Goal: Task Accomplishment & Management: Manage account settings

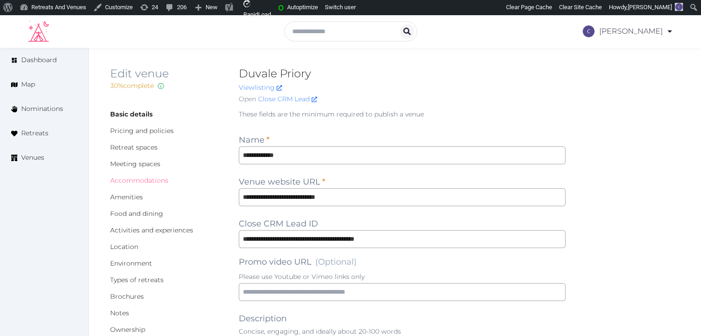
drag, startPoint x: 143, startPoint y: 181, endPoint x: 203, endPoint y: 244, distance: 86.7
click at [143, 181] on link "Accommodations" at bounding box center [139, 181] width 58 height 8
drag, startPoint x: 159, startPoint y: 217, endPoint x: 186, endPoint y: 249, distance: 42.3
click at [159, 217] on link "Food and dining" at bounding box center [136, 214] width 53 height 8
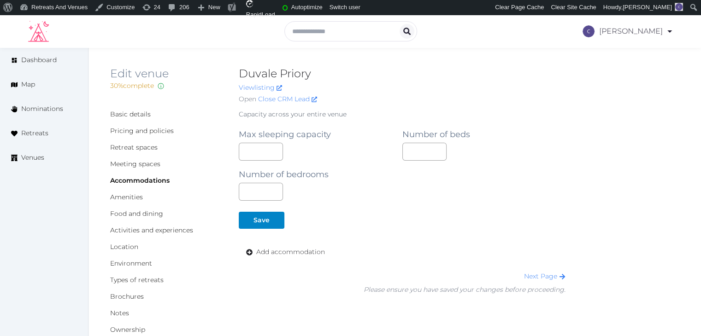
drag, startPoint x: 310, startPoint y: 254, endPoint x: 331, endPoint y: 271, distance: 26.9
click at [311, 255] on span "Add accommodation" at bounding box center [290, 252] width 69 height 10
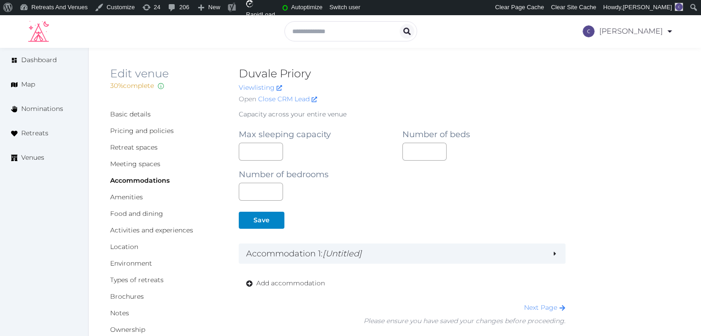
click at [249, 70] on h2 "Duvale Priory" at bounding box center [402, 73] width 327 height 15
copy h2 "Duvale Priory"
drag, startPoint x: 258, startPoint y: 82, endPoint x: 251, endPoint y: 88, distance: 8.9
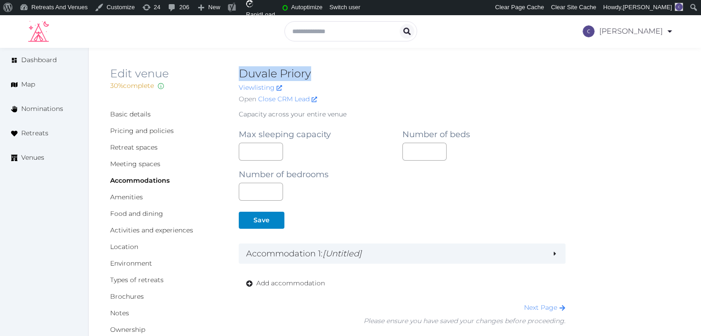
drag, startPoint x: 251, startPoint y: 88, endPoint x: 336, endPoint y: 74, distance: 86.3
click at [336, 74] on h2 "Duvale Priory" at bounding box center [402, 73] width 327 height 15
copy h2 "Duvale Priory"
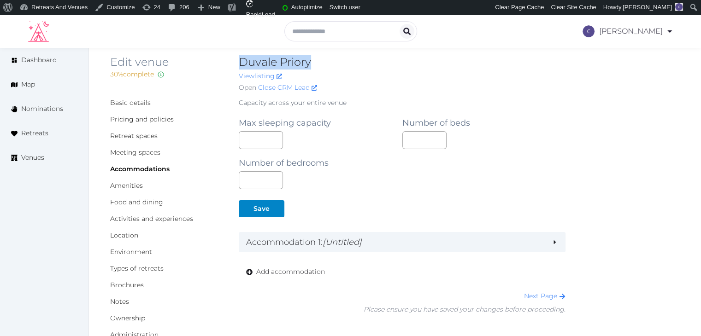
scroll to position [92, 0]
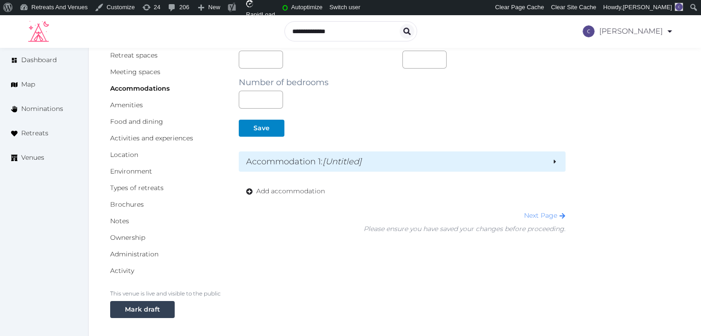
click at [378, 168] on div "Accommodation 1 : [Untitled]" at bounding box center [402, 162] width 327 height 20
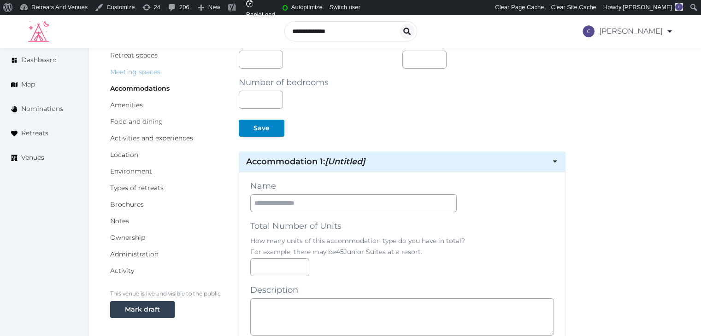
drag, startPoint x: 145, startPoint y: 71, endPoint x: 145, endPoint y: 76, distance: 5.1
click at [145, 71] on link "Meeting spaces" at bounding box center [135, 72] width 50 height 8
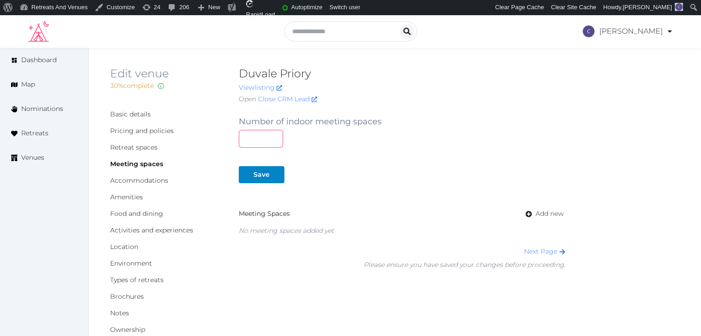
click at [267, 142] on input "number" at bounding box center [261, 139] width 44 height 18
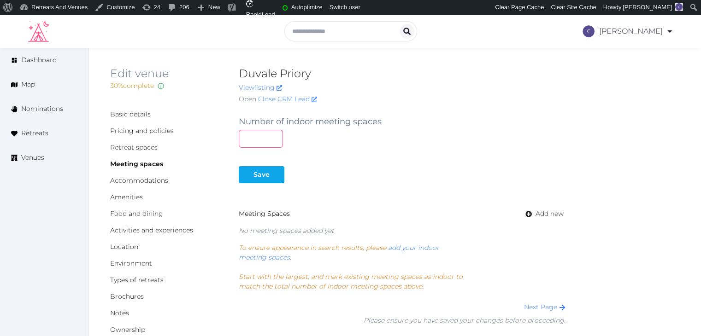
type input "*"
click at [259, 180] on button "Save" at bounding box center [262, 174] width 46 height 17
drag, startPoint x: 547, startPoint y: 216, endPoint x: 549, endPoint y: 224, distance: 7.7
click at [548, 217] on span "Add new" at bounding box center [550, 214] width 28 height 10
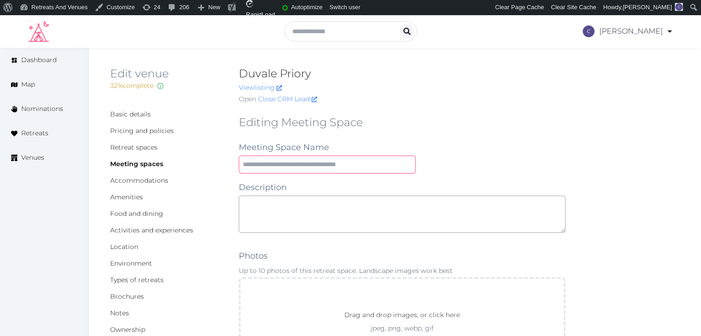
click at [340, 161] on input "text" at bounding box center [327, 165] width 177 height 18
type input "**********"
click at [329, 203] on textarea at bounding box center [402, 214] width 327 height 37
paste textarea "**********"
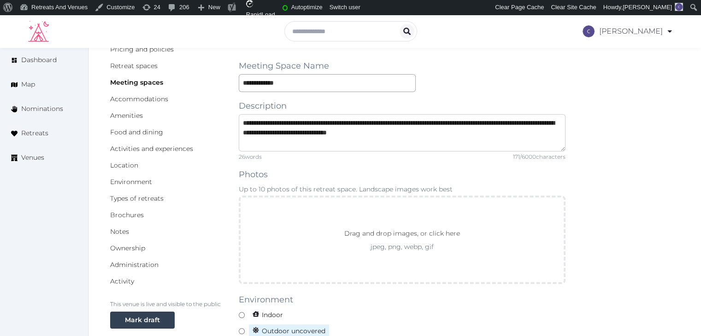
scroll to position [184, 0]
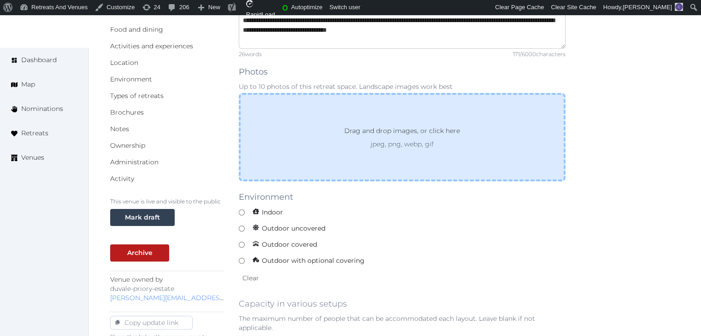
type textarea "**********"
click at [347, 145] on p "jpeg, png, webp, gif" at bounding box center [402, 144] width 149 height 9
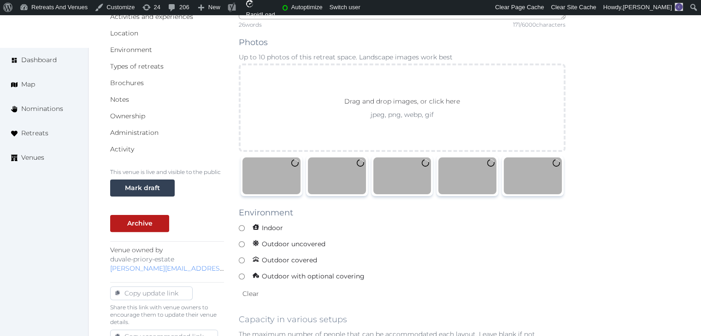
scroll to position [230, 0]
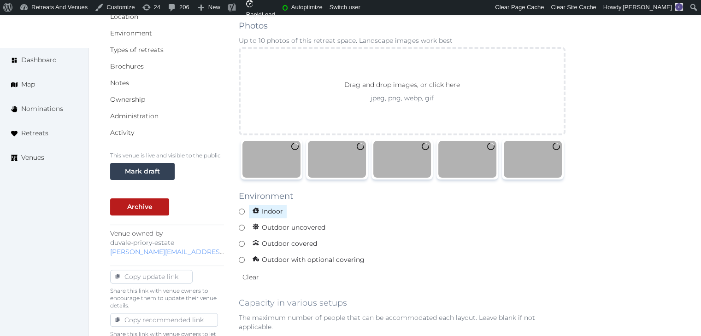
click at [271, 209] on span "Indoor" at bounding box center [267, 212] width 39 height 14
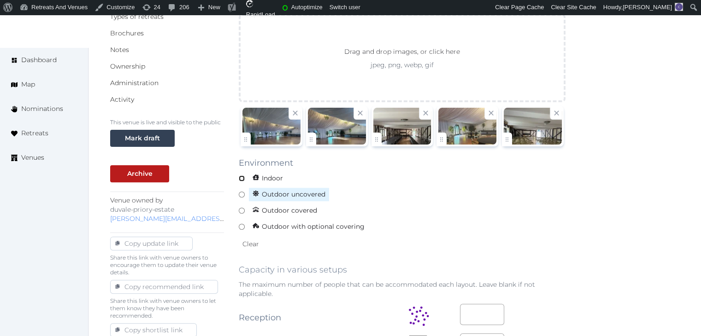
scroll to position [369, 0]
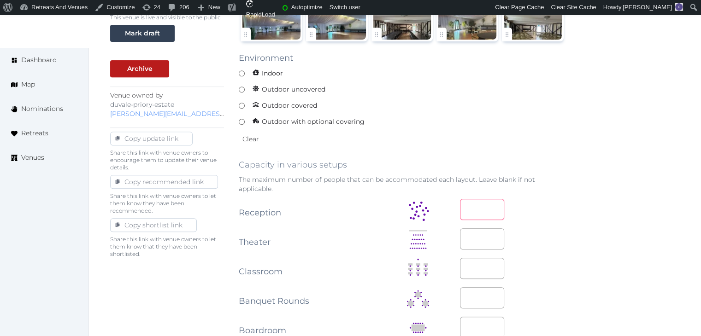
click at [465, 205] on input "number" at bounding box center [482, 209] width 44 height 21
type input "***"
click at [553, 218] on div "***" at bounding box center [513, 209] width 106 height 21
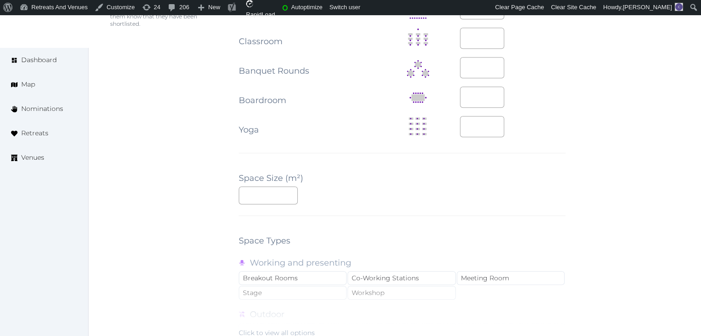
scroll to position [737, 0]
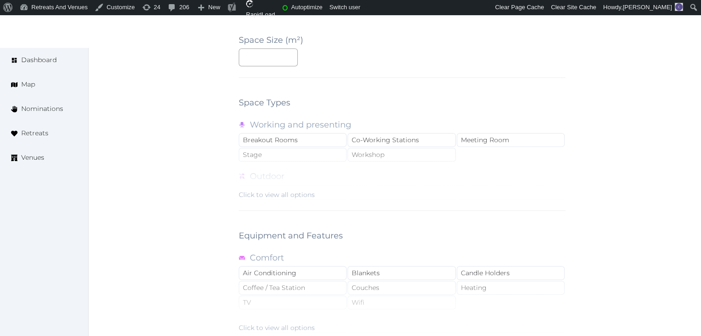
click at [282, 192] on div "Click to view all options" at bounding box center [277, 194] width 76 height 9
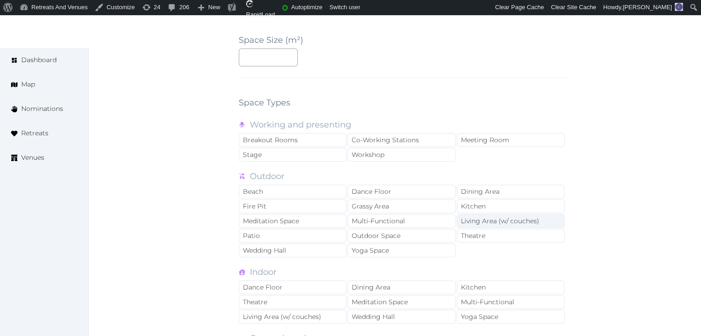
drag, startPoint x: 525, startPoint y: 134, endPoint x: 519, endPoint y: 215, distance: 81.3
click at [525, 135] on div "Meeting Room" at bounding box center [511, 140] width 108 height 14
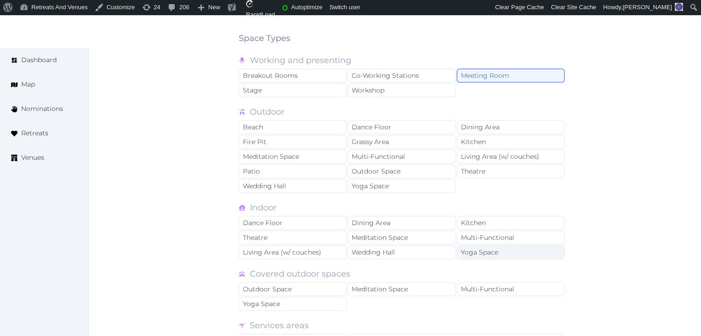
scroll to position [830, 0]
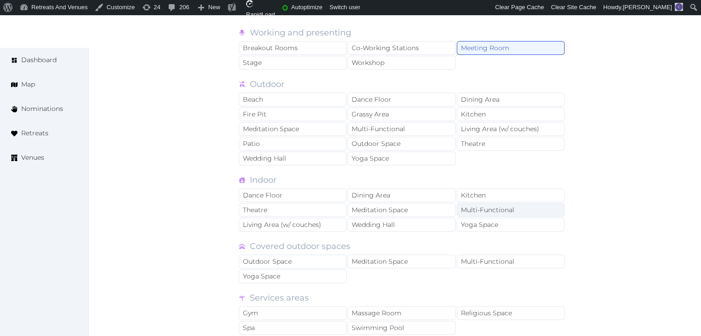
click at [512, 206] on div "Multi-Functional" at bounding box center [511, 210] width 108 height 14
click at [387, 189] on div "Dining Area" at bounding box center [402, 196] width 108 height 14
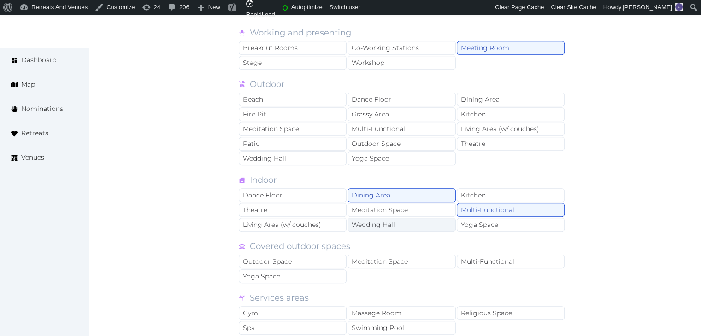
click at [383, 228] on div "Wedding Hall" at bounding box center [402, 225] width 108 height 14
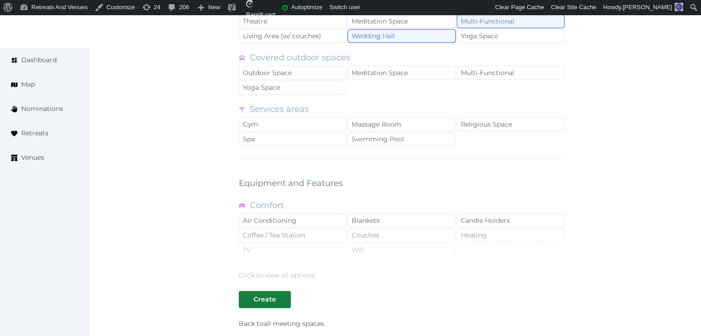
scroll to position [1060, 0]
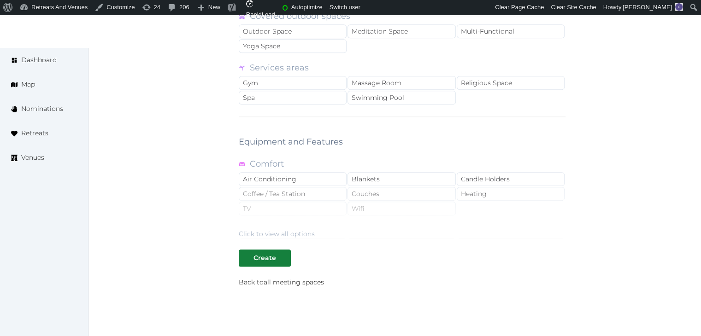
drag, startPoint x: 280, startPoint y: 233, endPoint x: 310, endPoint y: 227, distance: 30.0
click at [280, 233] on div "Click to view all options" at bounding box center [277, 234] width 76 height 9
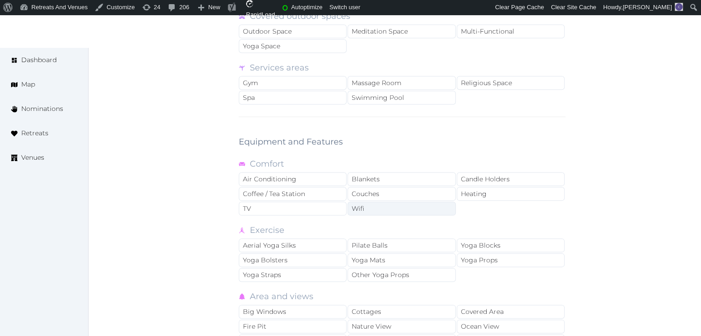
click at [374, 206] on div "Wifi" at bounding box center [402, 209] width 108 height 14
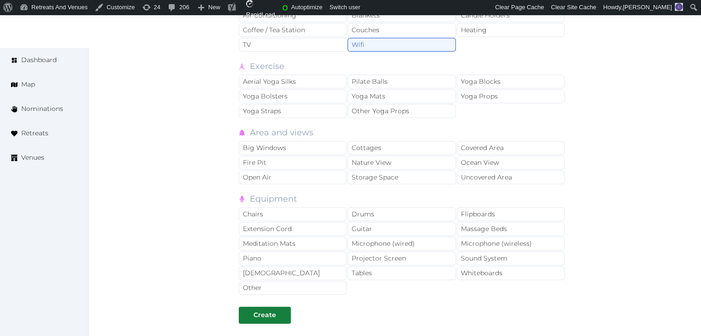
scroll to position [1290, 0]
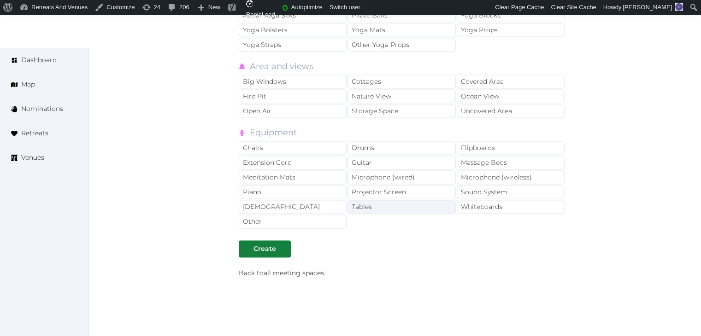
click at [376, 203] on div "Tables" at bounding box center [402, 207] width 108 height 14
click at [314, 144] on div "Chairs" at bounding box center [293, 148] width 108 height 14
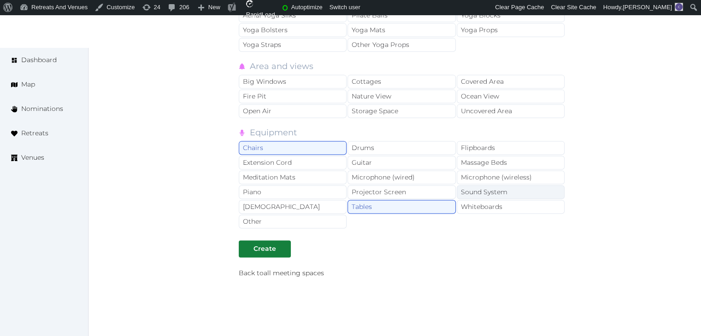
click at [493, 186] on div "Sound System" at bounding box center [511, 192] width 108 height 14
click at [493, 171] on div "Microphone (wireless)" at bounding box center [511, 178] width 108 height 14
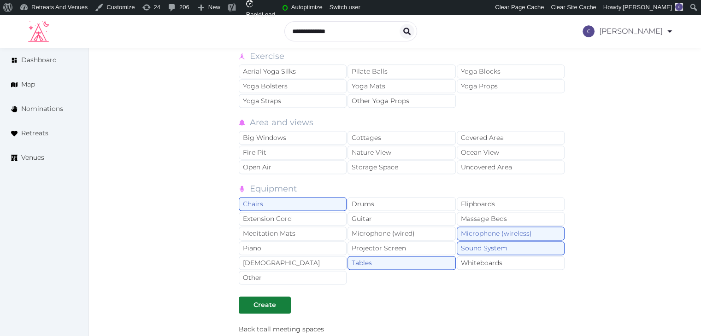
scroll to position [1198, 0]
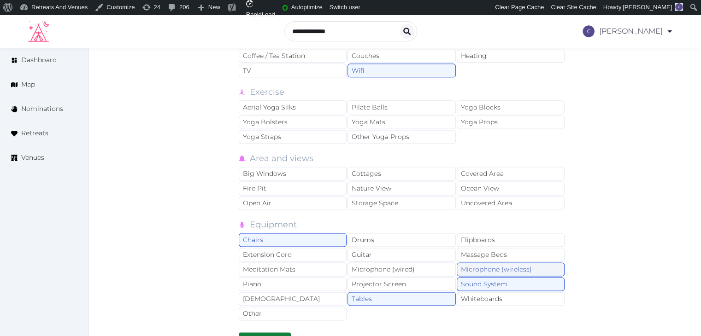
click at [477, 263] on div "Microphone (wireless)" at bounding box center [511, 270] width 108 height 14
click at [482, 284] on div "Chairs Drums Flipboards Extension Cord Guitar Massage Beds Meditation Mats Micr…" at bounding box center [402, 277] width 327 height 88
click at [482, 279] on div "Sound System" at bounding box center [511, 284] width 108 height 14
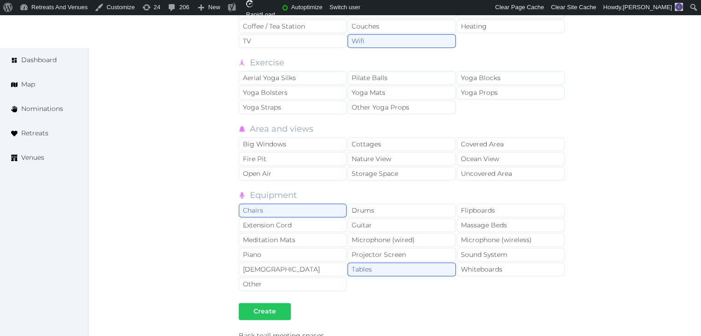
scroll to position [1244, 0]
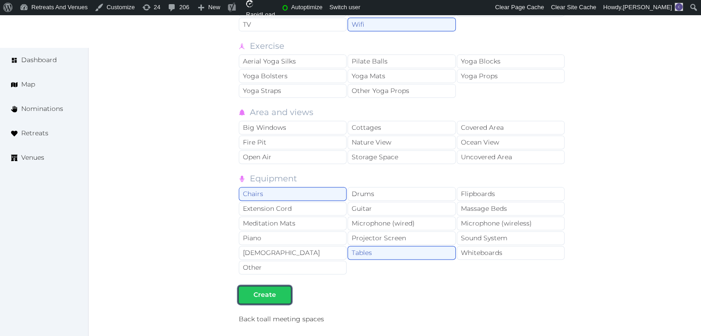
click at [282, 290] on div at bounding box center [283, 295] width 11 height 10
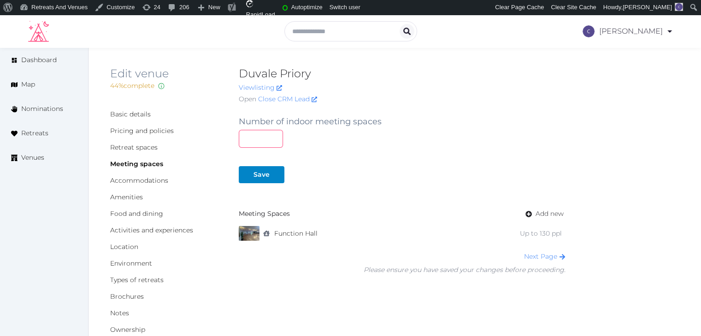
drag, startPoint x: 241, startPoint y: 133, endPoint x: 227, endPoint y: 132, distance: 13.4
type input "*"
click at [261, 177] on div "Save" at bounding box center [261, 175] width 16 height 10
click at [131, 218] on div "Food and dining" at bounding box center [167, 213] width 114 height 9
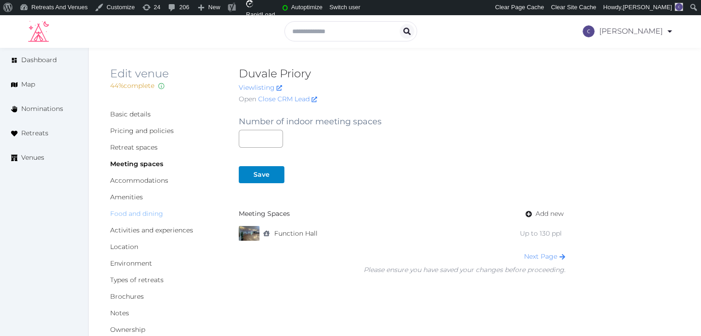
click at [130, 213] on link "Food and dining" at bounding box center [136, 214] width 53 height 8
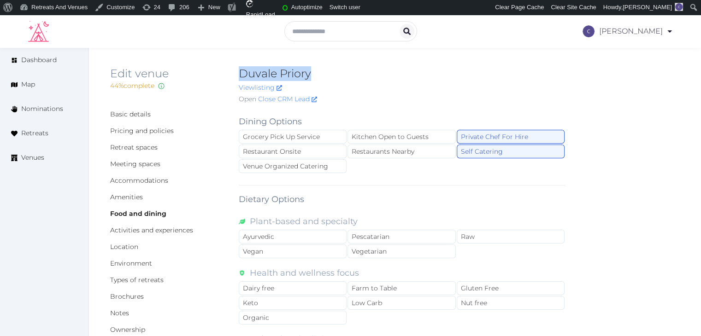
drag, startPoint x: 231, startPoint y: 65, endPoint x: 344, endPoint y: 74, distance: 113.3
copy h2 "Duvale Priory"
drag, startPoint x: 236, startPoint y: 124, endPoint x: 354, endPoint y: 180, distance: 130.5
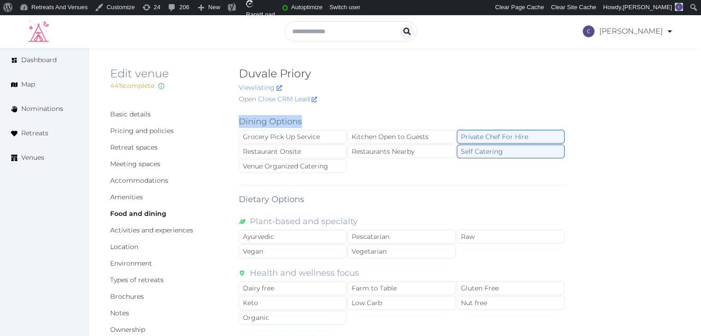
copy label "Dining Options"
click at [506, 202] on div "Dining Options Grocery Pick Up Service Kitchen Open to Guests Private Chef For …" at bounding box center [402, 312] width 327 height 408
click at [407, 138] on div "Kitchen Open to Guests" at bounding box center [402, 137] width 108 height 14
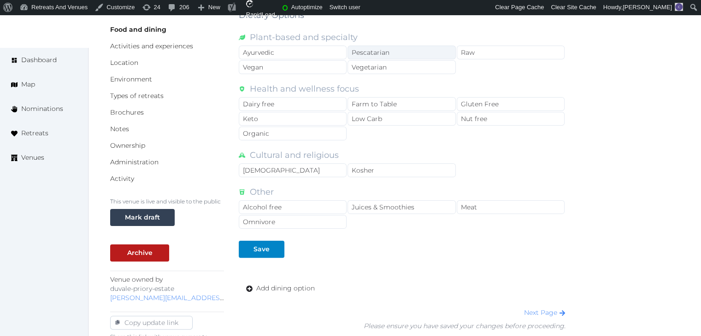
scroll to position [304, 0]
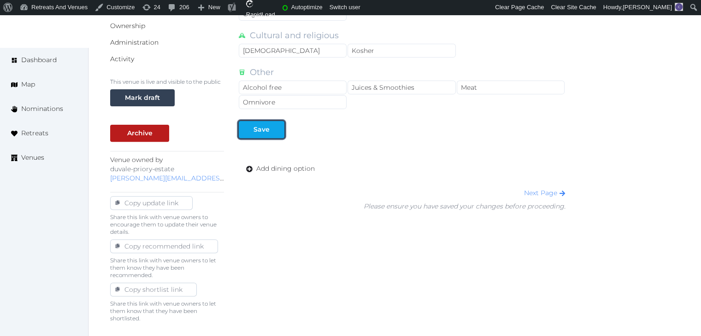
click at [275, 131] on div at bounding box center [276, 130] width 11 height 10
click at [293, 167] on span "Add dining option" at bounding box center [285, 169] width 59 height 10
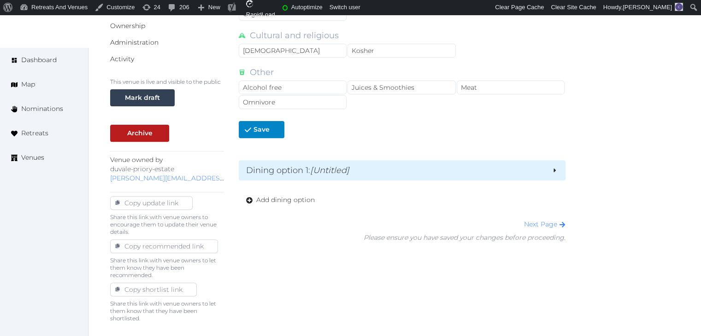
click at [303, 170] on h2 "Dining option 1 : [Untitled]" at bounding box center [395, 170] width 298 height 13
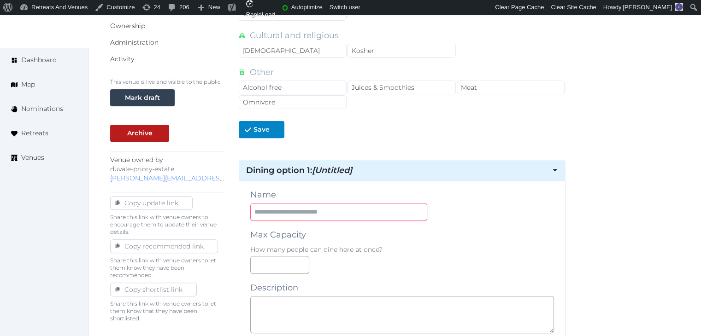
click at [311, 216] on input "text" at bounding box center [338, 212] width 177 height 18
type input "**********"
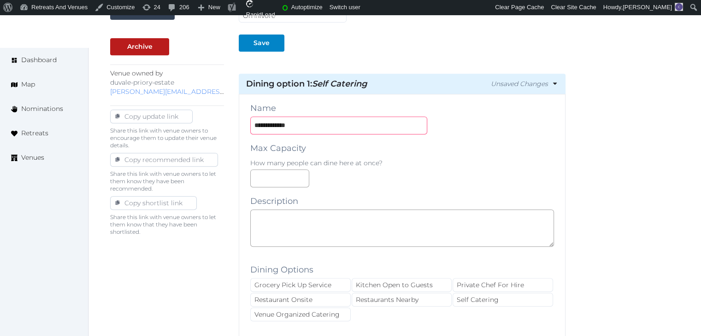
scroll to position [396, 0]
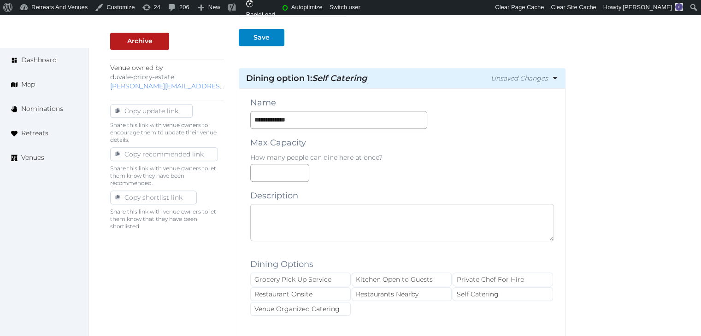
click at [315, 238] on textarea at bounding box center [402, 222] width 304 height 37
paste textarea "**********"
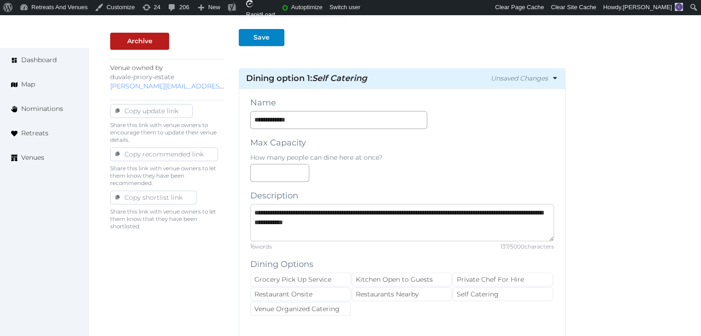
click at [254, 211] on textarea "**********" at bounding box center [402, 222] width 304 height 37
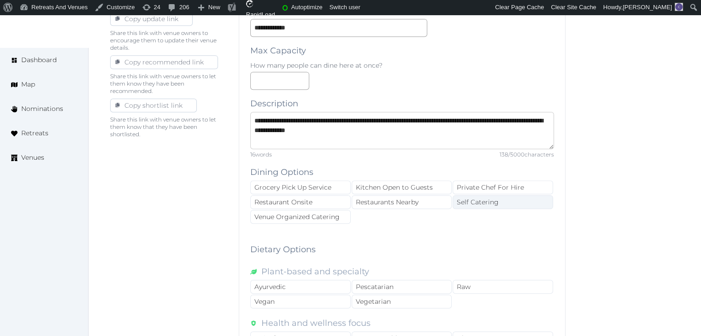
type textarea "**********"
click at [468, 198] on div "Self Catering" at bounding box center [503, 202] width 100 height 14
click at [407, 189] on div "Kitchen Open to Guests" at bounding box center [402, 188] width 100 height 14
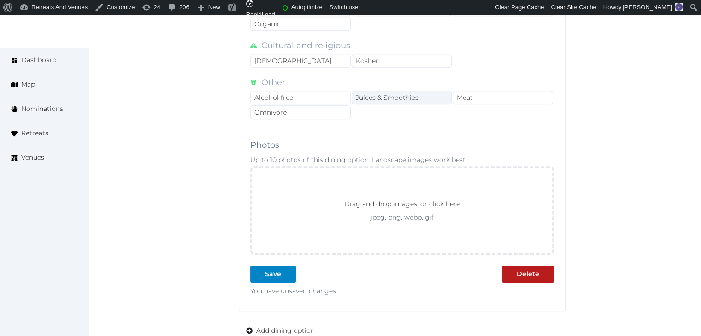
scroll to position [903, 0]
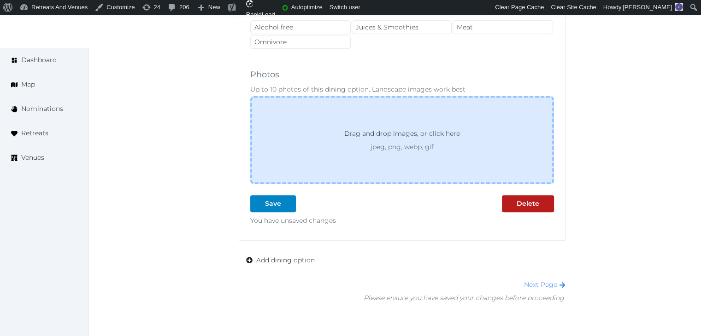
click at [406, 142] on p "jpeg, png, webp, gif" at bounding box center [402, 146] width 149 height 9
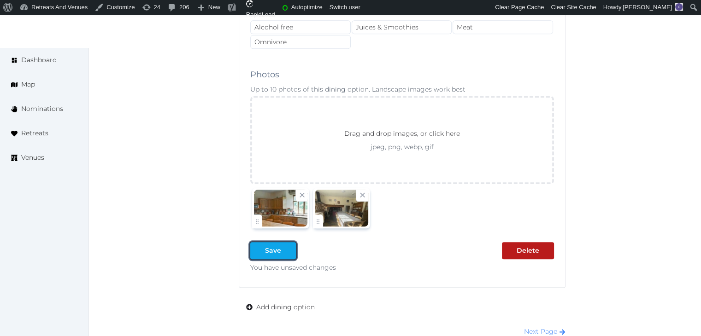
click at [280, 249] on div "Save" at bounding box center [273, 251] width 16 height 10
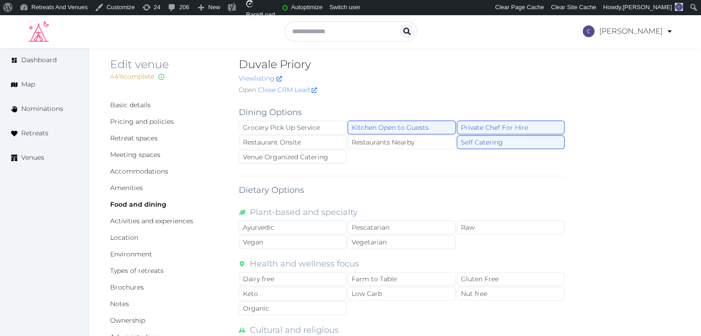
scroll to position [0, 0]
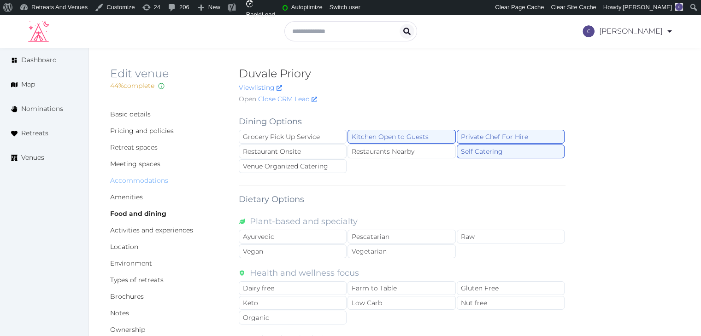
click at [141, 178] on link "Accommodations" at bounding box center [139, 181] width 58 height 8
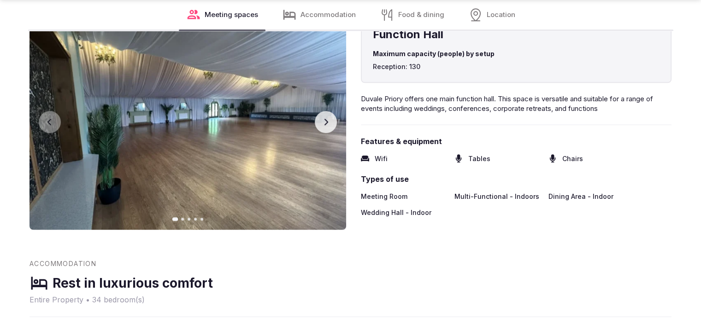
scroll to position [691, 0]
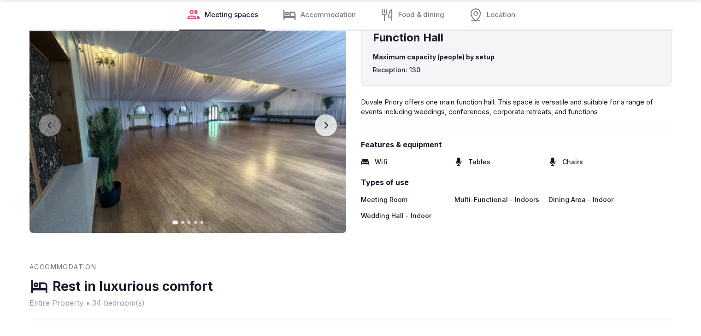
scroll to position [915, 0]
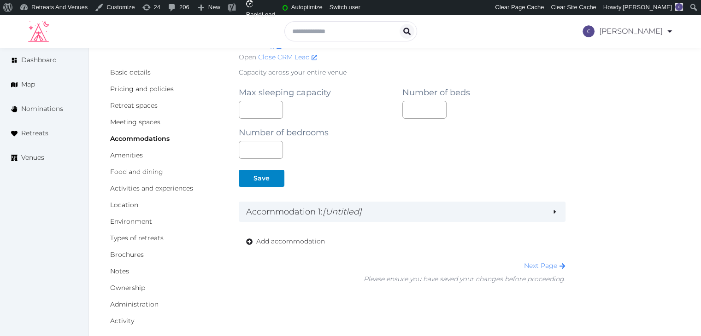
scroll to position [92, 0]
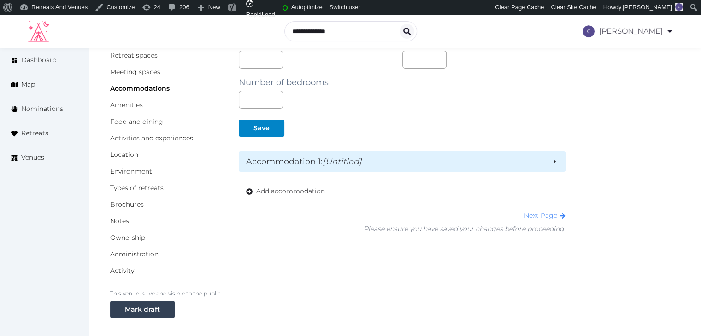
click at [348, 163] on em "[Untitled]" at bounding box center [342, 162] width 39 height 10
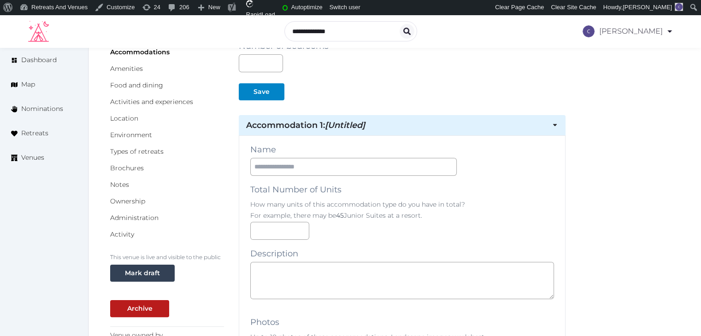
scroll to position [184, 0]
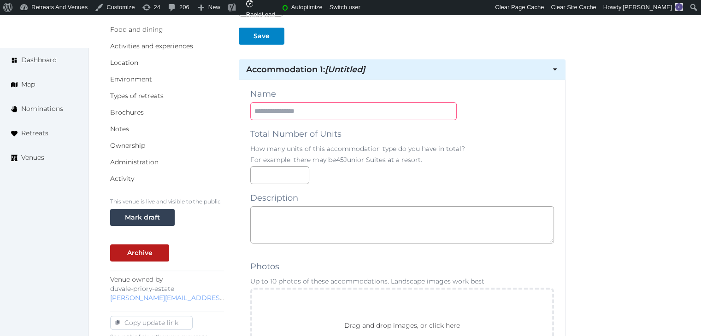
click at [311, 114] on input "text" at bounding box center [353, 111] width 206 height 18
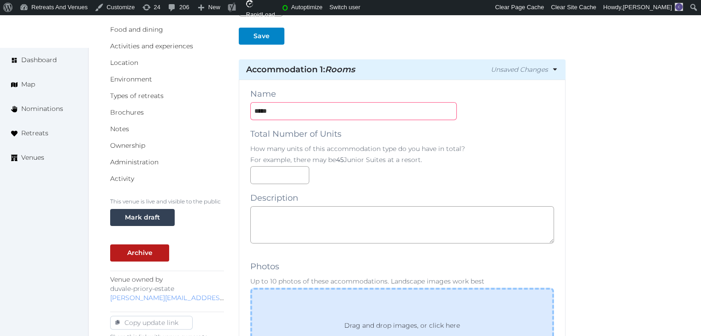
type input "*****"
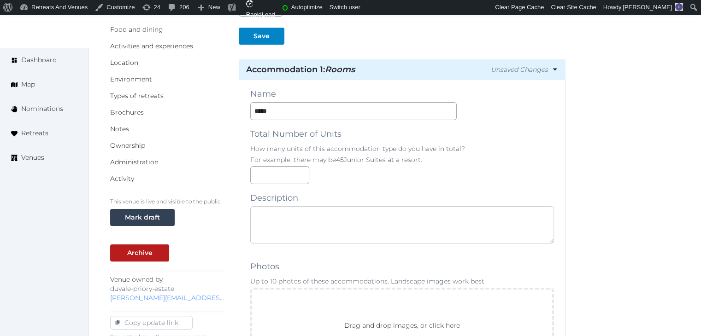
click at [332, 238] on textarea at bounding box center [402, 224] width 304 height 37
paste textarea "**********"
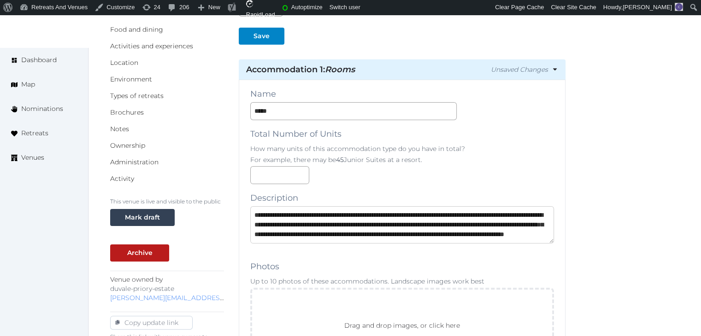
scroll to position [24, 0]
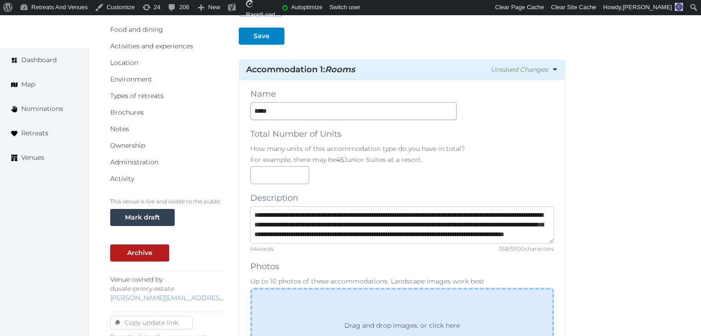
type textarea "**********"
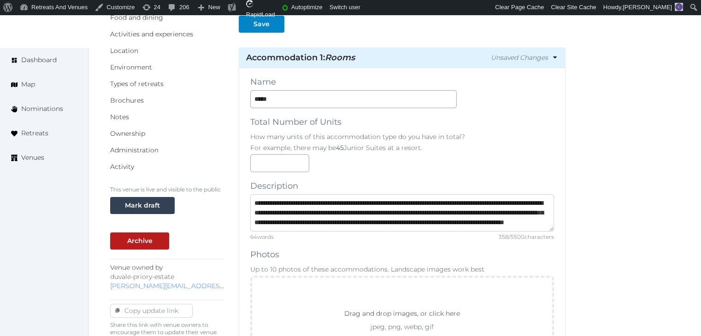
scroll to position [369, 0]
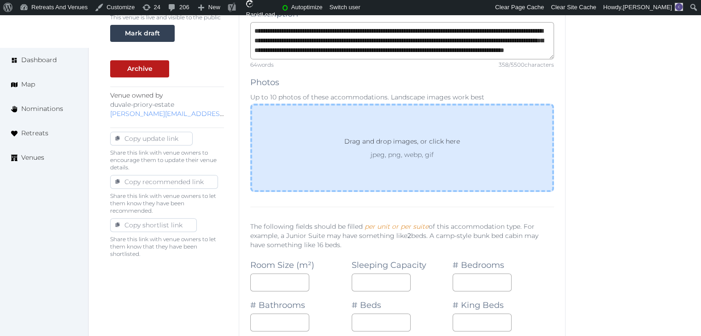
click at [383, 148] on p "Drag and drop images, or click here" at bounding box center [402, 143] width 130 height 14
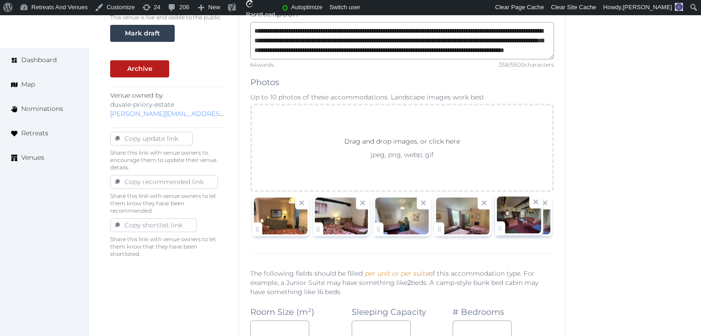
drag, startPoint x: 258, startPoint y: 228, endPoint x: 498, endPoint y: 221, distance: 239.8
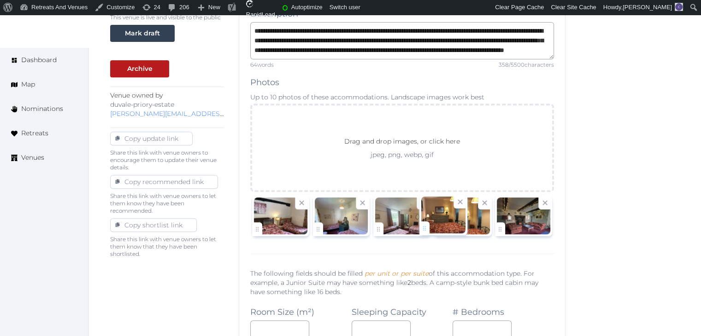
drag, startPoint x: 262, startPoint y: 233, endPoint x: 430, endPoint y: 233, distance: 167.3
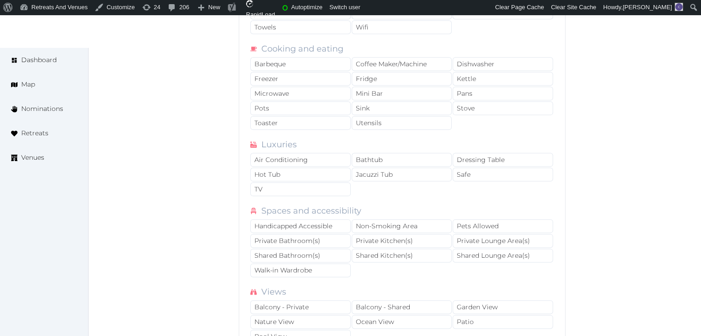
scroll to position [1106, 0]
drag, startPoint x: 375, startPoint y: 237, endPoint x: 381, endPoint y: 239, distance: 6.3
click at [378, 237] on div "Private Kitchen(s)" at bounding box center [402, 237] width 100 height 14
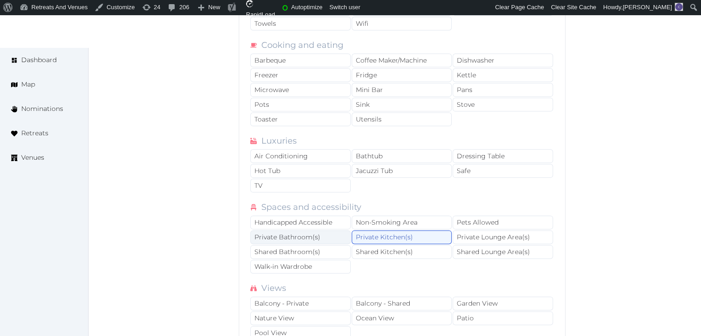
click at [336, 233] on div "Private Bathroom(s)" at bounding box center [300, 237] width 100 height 14
click at [329, 245] on div "Shared Bathroom(s)" at bounding box center [300, 252] width 100 height 14
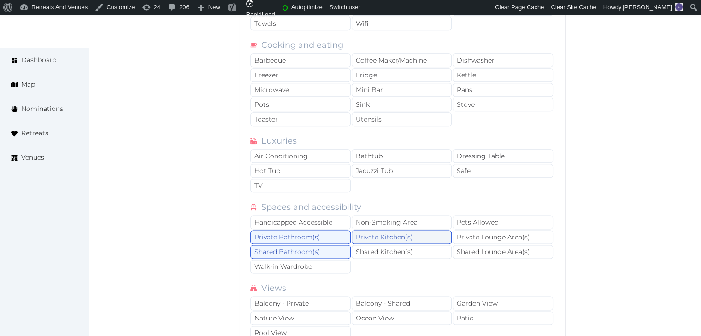
click at [390, 230] on div "Private Kitchen(s)" at bounding box center [402, 237] width 100 height 14
click at [471, 247] on div "Shared Lounge Area(s)" at bounding box center [503, 252] width 100 height 14
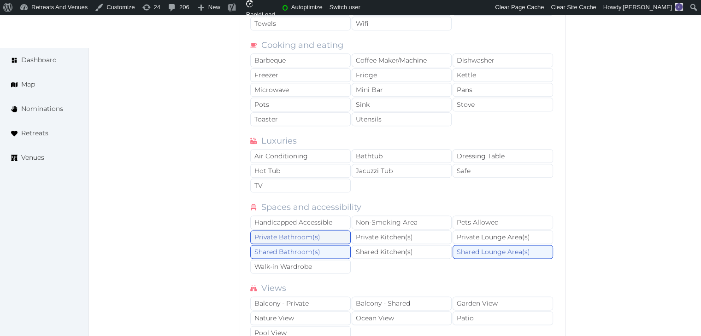
click at [316, 233] on div "Private Bathroom(s)" at bounding box center [300, 237] width 100 height 14
click at [392, 245] on div "Shared Kitchen(s)" at bounding box center [402, 252] width 100 height 14
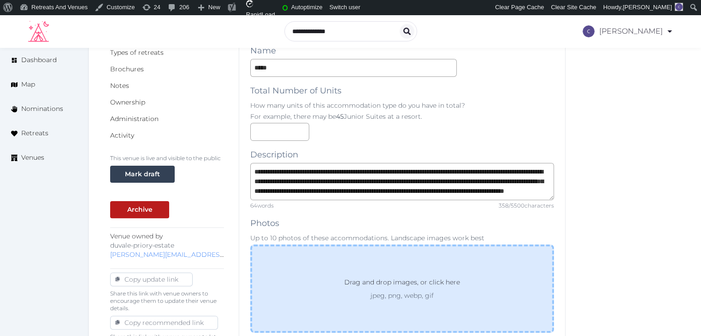
scroll to position [0, 0]
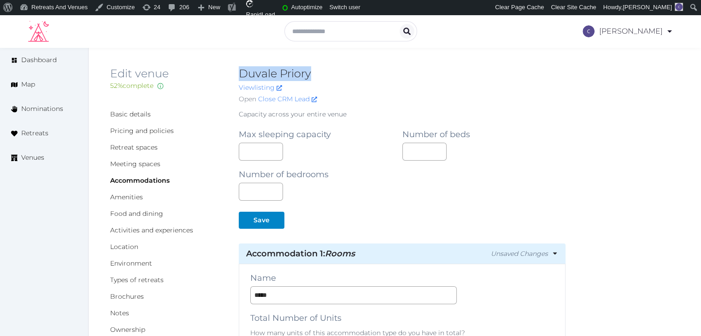
drag, startPoint x: 240, startPoint y: 73, endPoint x: 389, endPoint y: 67, distance: 149.9
click at [389, 67] on h2 "Duvale Priory" at bounding box center [402, 73] width 327 height 15
copy h2 "Duvale Priory"
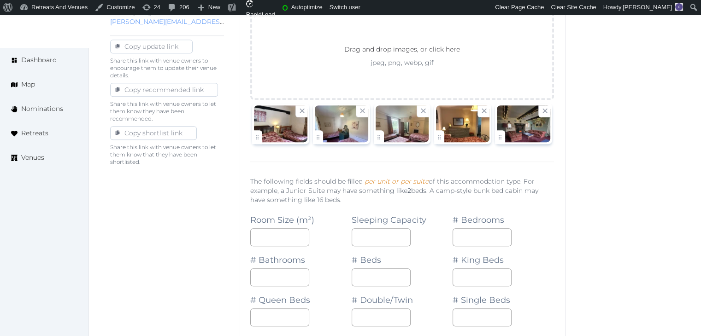
scroll to position [507, 0]
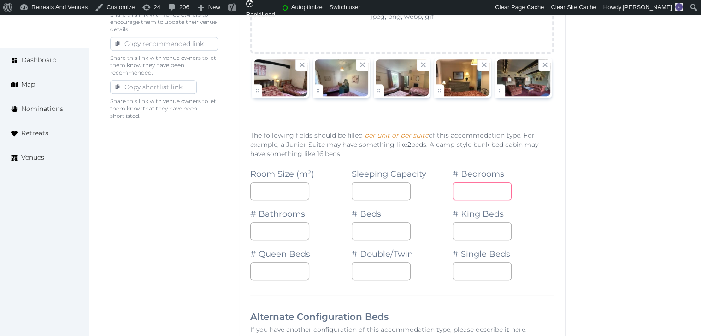
drag, startPoint x: 454, startPoint y: 189, endPoint x: 444, endPoint y: 187, distance: 9.6
click at [446, 187] on div "Room Size (m²) Sleeping Capacity * # Bedrooms * # Bathrooms * # Beds * # King B…" at bounding box center [402, 220] width 304 height 120
type input "*"
drag, startPoint x: 361, startPoint y: 192, endPoint x: 315, endPoint y: 171, distance: 50.7
click at [321, 170] on div "Room Size (m²) Sleeping Capacity * # Bedrooms * # Bathrooms * # Beds * # King B…" at bounding box center [402, 220] width 304 height 120
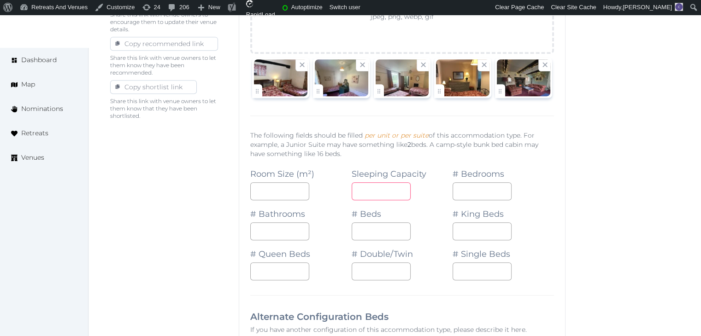
type input "**"
click at [432, 192] on div "**" at bounding box center [402, 192] width 101 height 18
drag, startPoint x: 250, startPoint y: 226, endPoint x: 227, endPoint y: 224, distance: 23.2
type input "*"
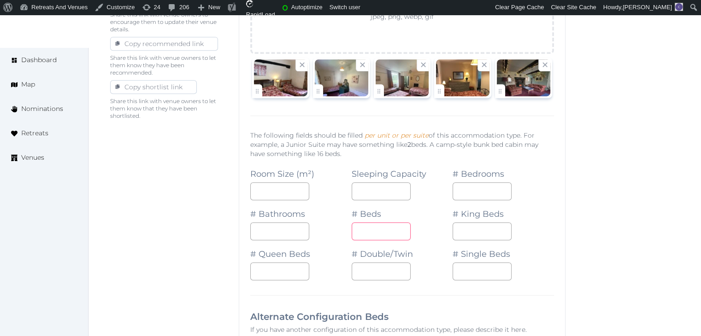
click at [428, 228] on div "*" at bounding box center [402, 232] width 101 height 18
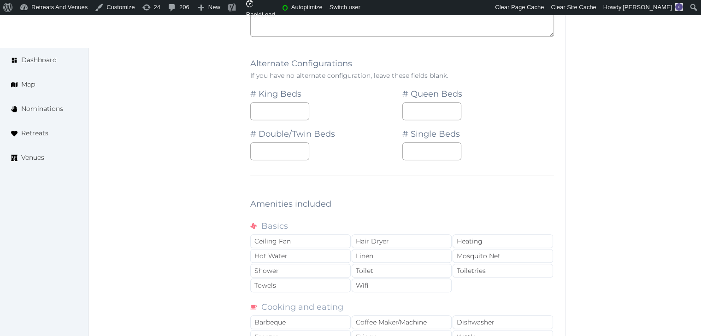
scroll to position [922, 0]
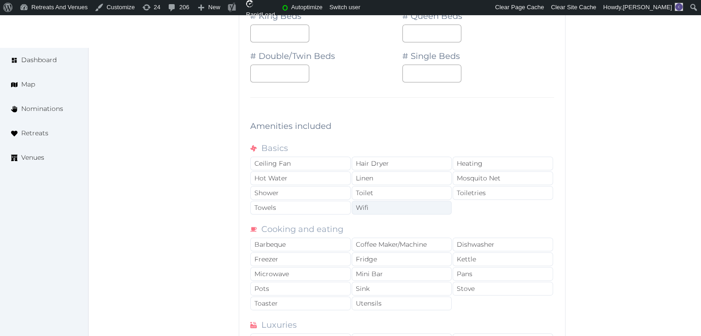
click at [393, 209] on div "Wifi" at bounding box center [402, 208] width 100 height 14
click at [489, 240] on div "Dishwasher" at bounding box center [503, 245] width 100 height 14
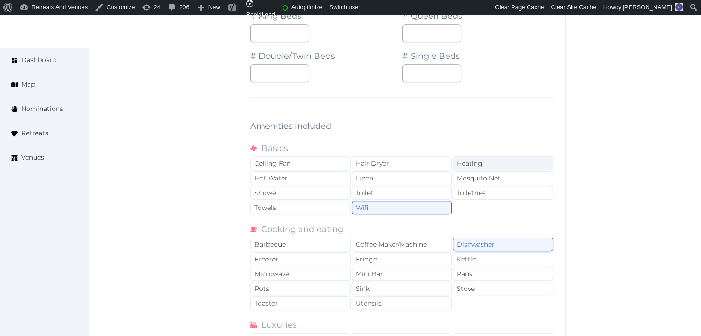
click at [470, 160] on div "Heating" at bounding box center [503, 164] width 100 height 14
click at [297, 206] on div "Towels" at bounding box center [300, 208] width 100 height 14
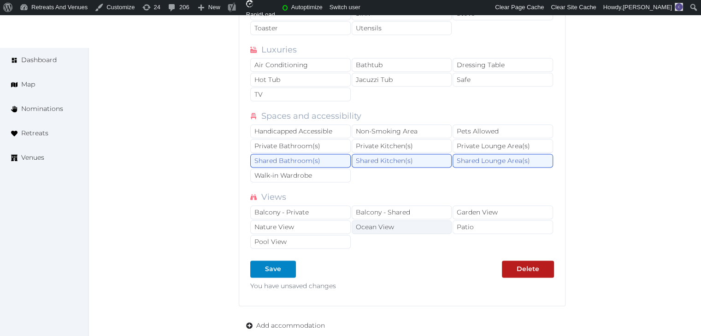
scroll to position [1198, 0]
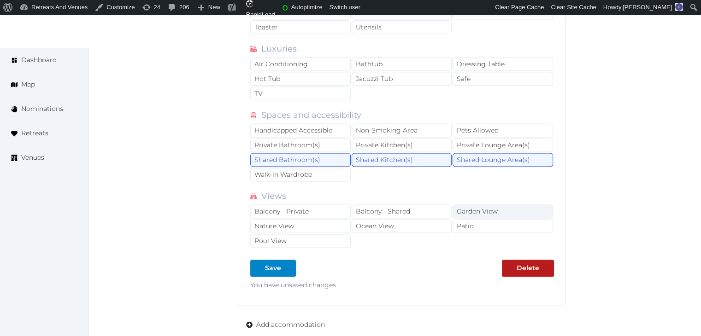
click at [471, 206] on div "Garden View" at bounding box center [503, 212] width 100 height 14
click at [283, 264] on div at bounding box center [288, 269] width 11 height 10
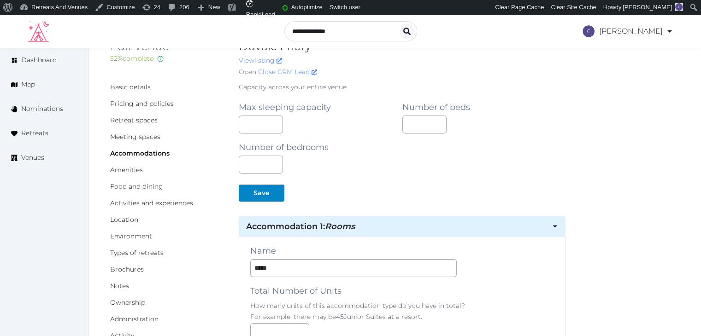
scroll to position [0, 0]
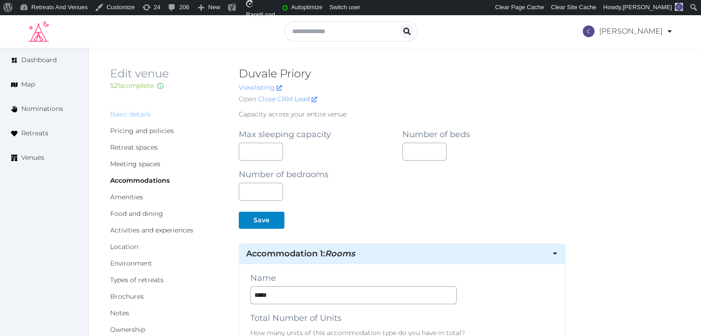
click at [137, 112] on link "Basic details" at bounding box center [130, 114] width 41 height 8
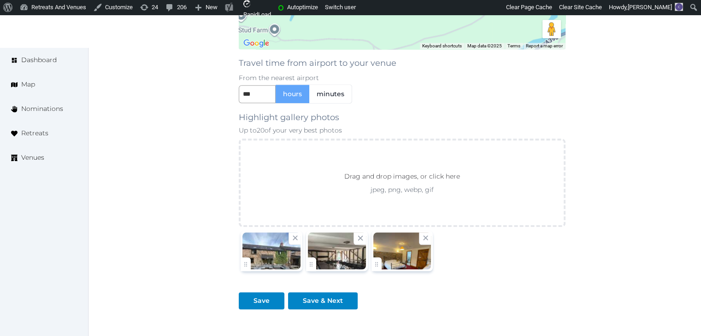
scroll to position [1014, 0]
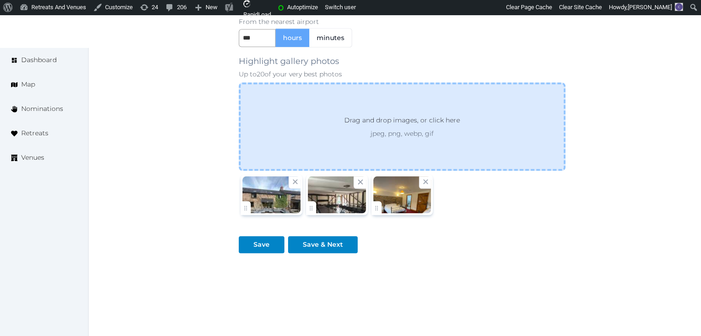
click at [423, 112] on div "Drag and drop images, or click here jpeg, png, webp, gif" at bounding box center [402, 126] width 327 height 88
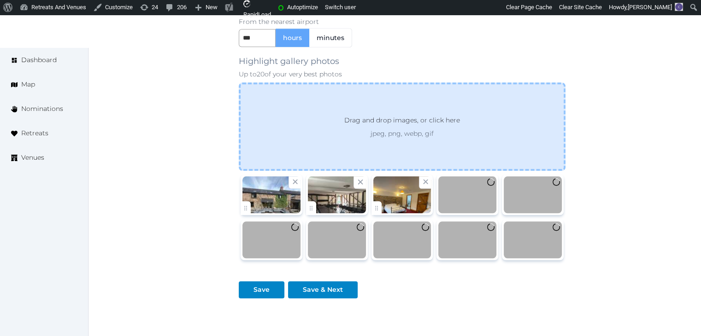
click at [436, 135] on p "jpeg, png, webp, gif" at bounding box center [402, 133] width 149 height 9
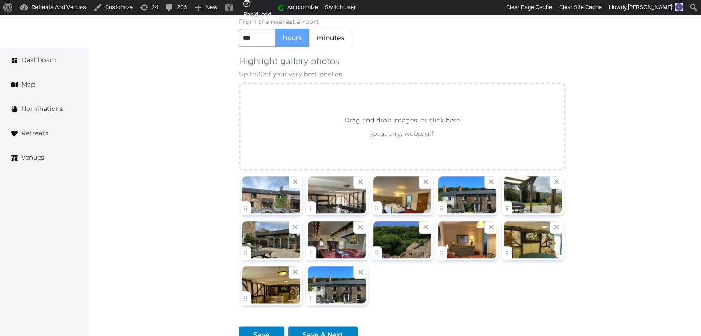
click at [361, 268] on icon at bounding box center [360, 272] width 9 height 9
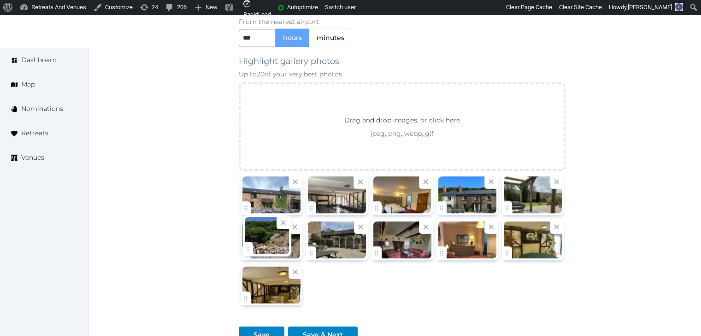
drag, startPoint x: 376, startPoint y: 251, endPoint x: 247, endPoint y: 247, distance: 129.1
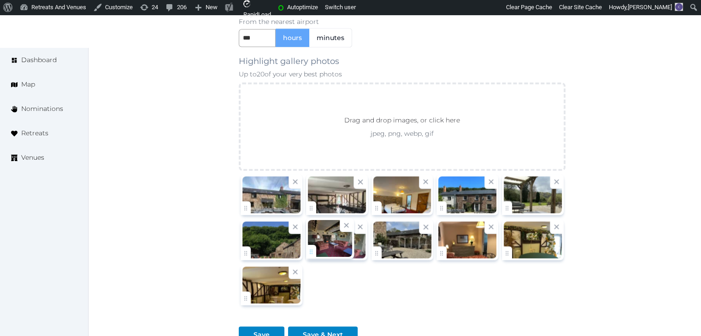
drag, startPoint x: 378, startPoint y: 251, endPoint x: 308, endPoint y: 249, distance: 70.1
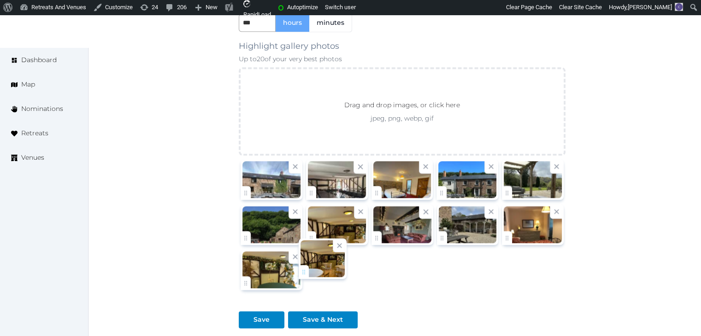
scroll to position [1031, 0]
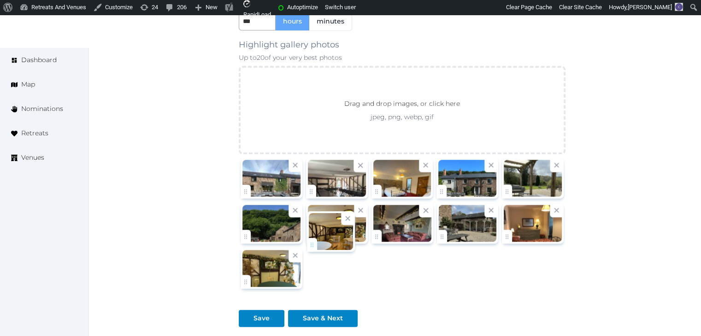
drag, startPoint x: 250, startPoint y: 292, endPoint x: 318, endPoint y: 239, distance: 86.4
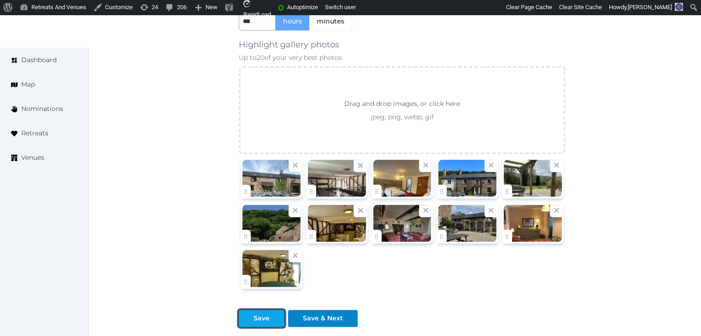
click at [257, 318] on div "Save" at bounding box center [261, 319] width 16 height 10
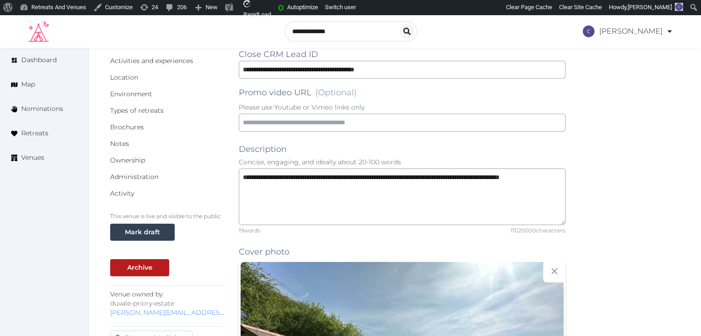
scroll to position [155, 0]
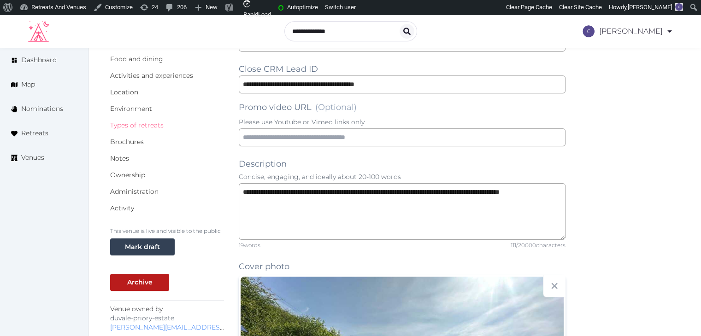
drag, startPoint x: 155, startPoint y: 126, endPoint x: 155, endPoint y: 136, distance: 9.7
click at [155, 126] on link "Types of retreats" at bounding box center [136, 125] width 53 height 8
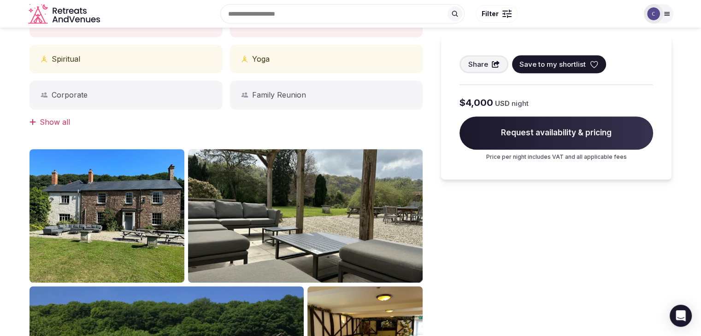
scroll to position [415, 0]
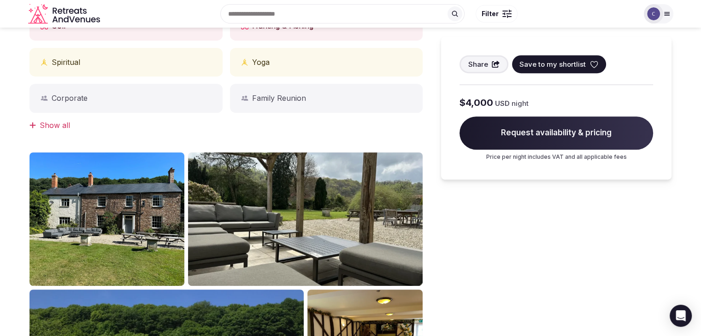
click at [50, 123] on div "Show all" at bounding box center [225, 125] width 393 height 10
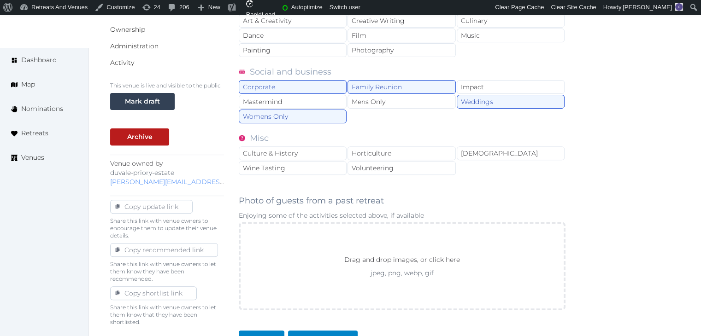
scroll to position [412, 0]
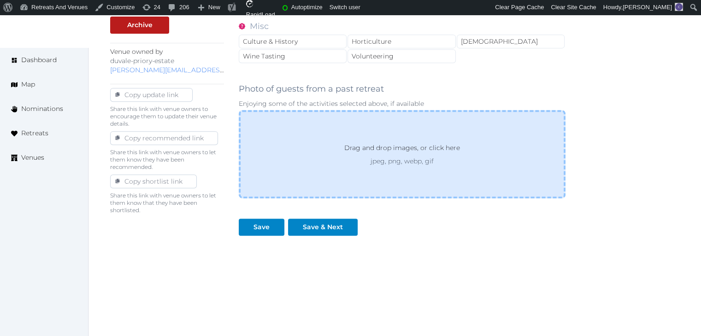
click at [363, 159] on p "jpeg, png, webp, gif" at bounding box center [402, 161] width 149 height 9
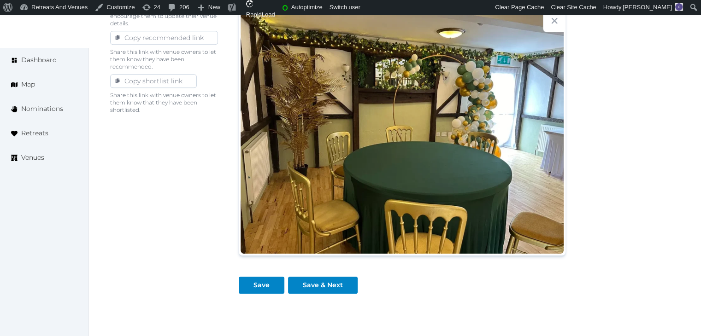
scroll to position [571, 0]
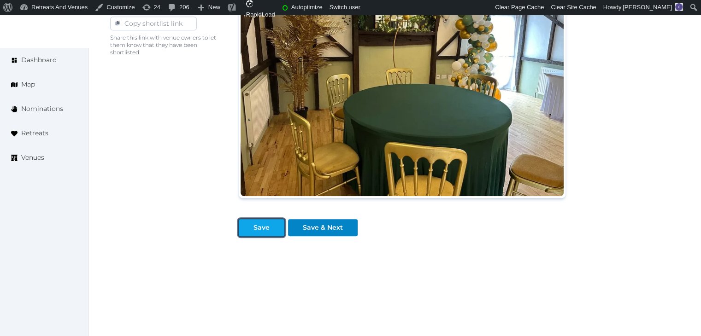
click at [256, 225] on div "Save" at bounding box center [261, 228] width 16 height 10
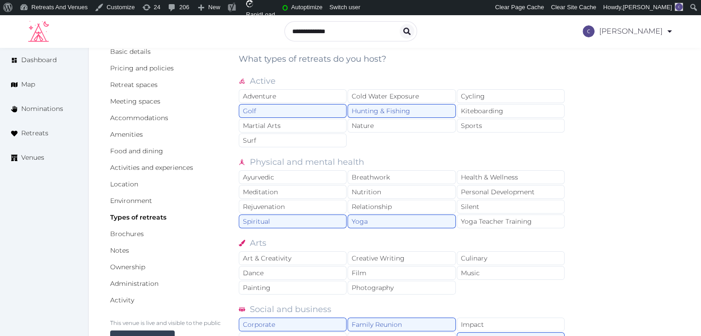
scroll to position [0, 0]
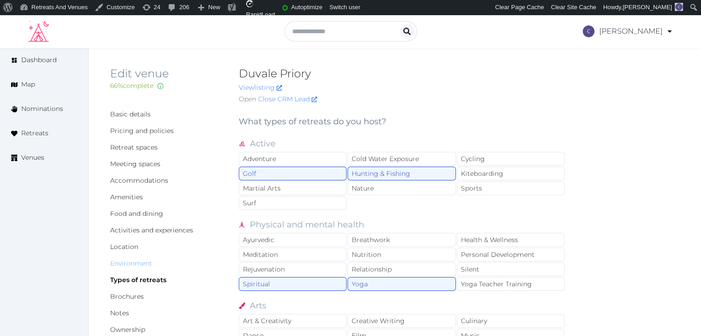
click at [145, 260] on link "Environment" at bounding box center [131, 263] width 42 height 8
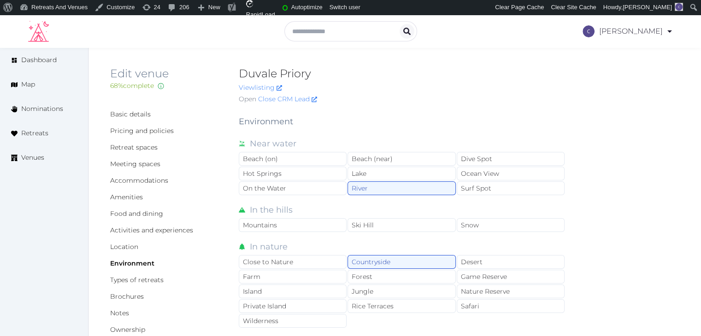
click at [293, 68] on h2 "Duvale Priory" at bounding box center [402, 73] width 327 height 15
copy h2 "Duvale Priory"
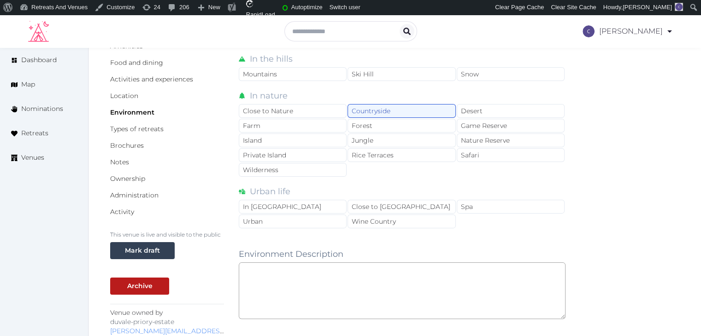
scroll to position [230, 0]
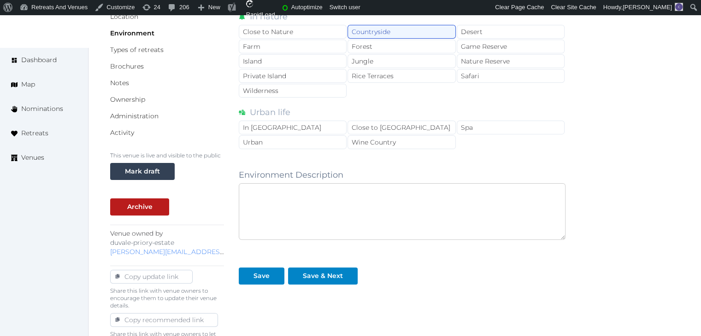
click at [353, 215] on textarea at bounding box center [402, 211] width 327 height 57
paste textarea "**********"
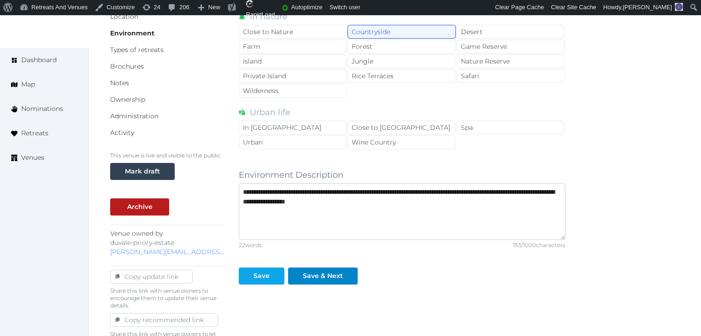
type textarea "**********"
click at [271, 277] on div at bounding box center [276, 276] width 11 height 10
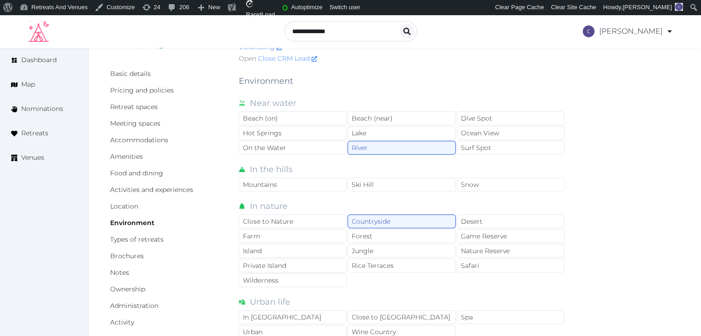
scroll to position [0, 0]
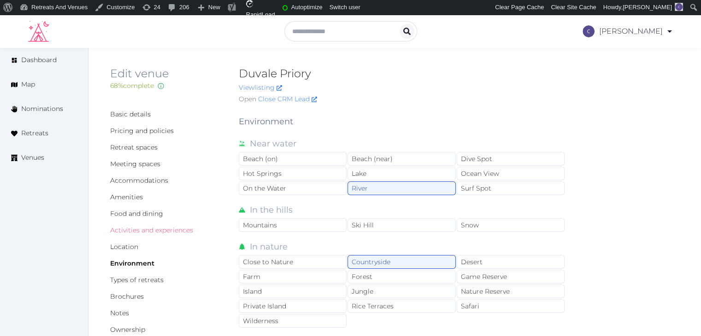
drag, startPoint x: 171, startPoint y: 227, endPoint x: 172, endPoint y: 242, distance: 15.2
click at [171, 228] on link "Activities and experiences" at bounding box center [151, 230] width 83 height 8
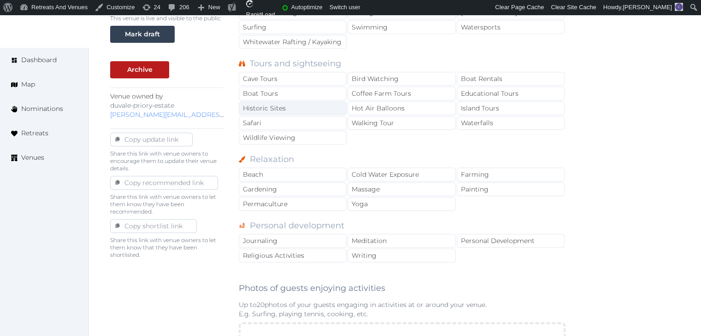
scroll to position [461, 0]
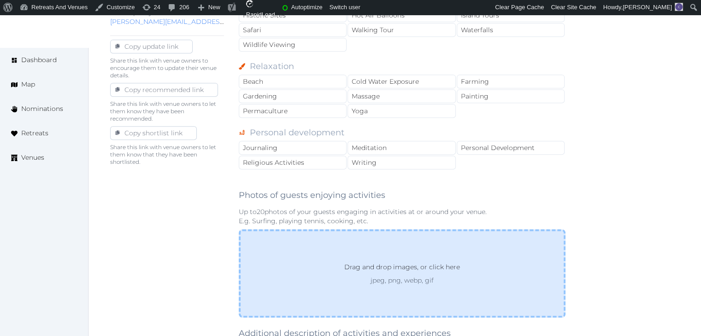
click at [350, 262] on p "Drag and drop images, or click here" at bounding box center [402, 269] width 130 height 14
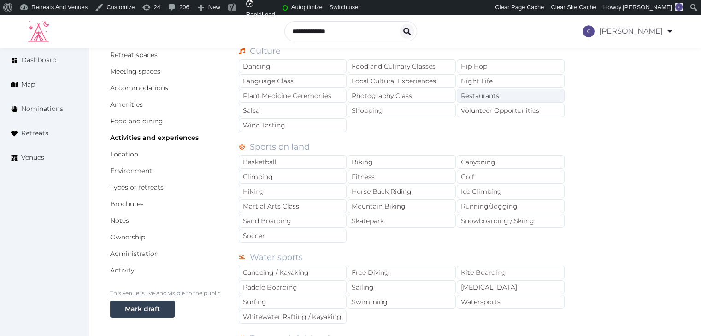
scroll to position [0, 0]
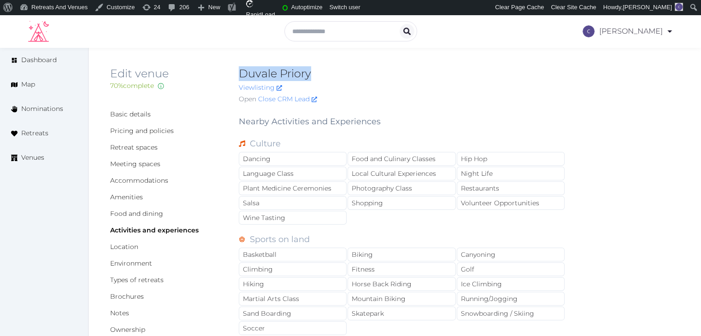
drag, startPoint x: 236, startPoint y: 69, endPoint x: 427, endPoint y: 67, distance: 190.8
click at [427, 67] on div "Edit venue 70 % complete Fill out all the fields in your listing to increase it…" at bounding box center [394, 86] width 569 height 41
copy h2 "Duvale Priory"
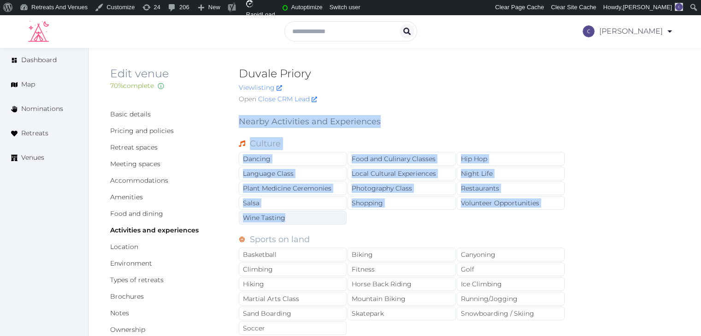
drag, startPoint x: 241, startPoint y: 119, endPoint x: 328, endPoint y: 218, distance: 131.6
copy div "Nearby Activities and Experiences Culture Dancing Food and Culinary Classes Hip…"
click at [426, 174] on div "Local Cultural Experiences" at bounding box center [402, 174] width 108 height 14
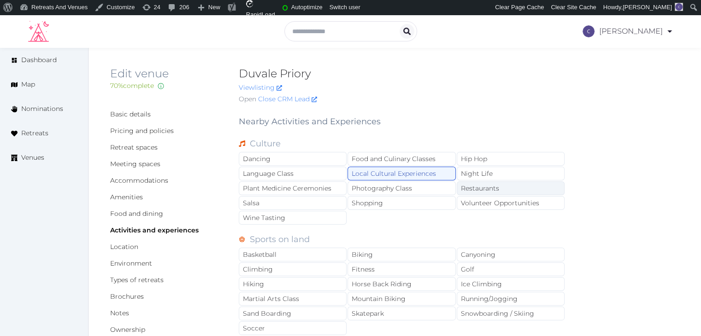
click at [478, 188] on div "Restaurants" at bounding box center [511, 189] width 108 height 14
click at [424, 205] on div "Shopping" at bounding box center [402, 203] width 108 height 14
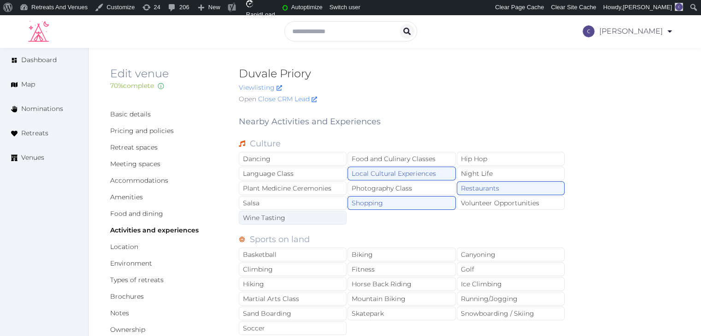
click at [308, 221] on div "Wine Tasting" at bounding box center [293, 218] width 108 height 14
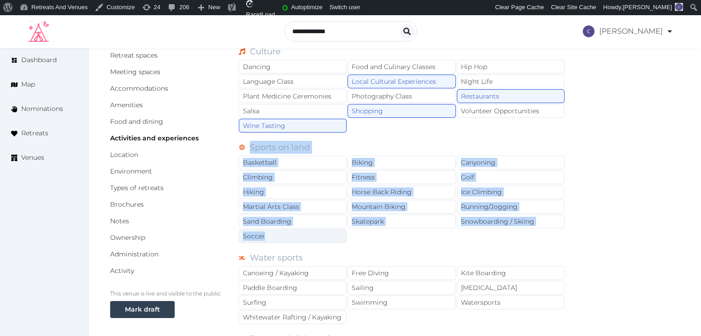
drag, startPoint x: 235, startPoint y: 145, endPoint x: 292, endPoint y: 236, distance: 107.0
copy div "Sports on land Basketball Biking Canyoning Climbing Fitness Golf Hiking Horse B…"
click at [384, 161] on div "Biking" at bounding box center [402, 163] width 108 height 14
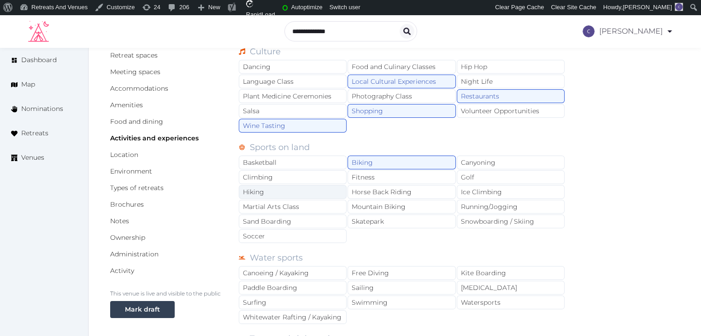
click at [304, 192] on div "Hiking" at bounding box center [293, 192] width 108 height 14
click at [488, 180] on div "Golf" at bounding box center [511, 178] width 108 height 14
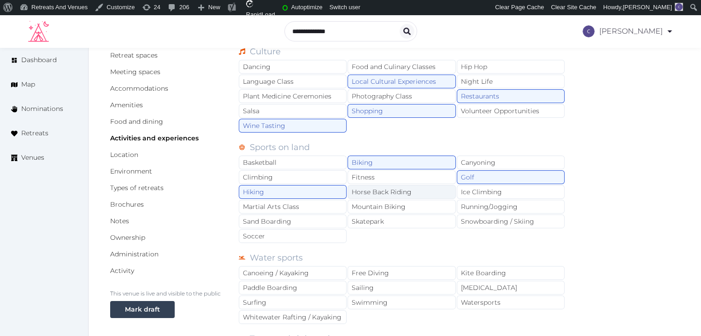
drag, startPoint x: 411, startPoint y: 188, endPoint x: 413, endPoint y: 196, distance: 8.6
click at [411, 190] on div "Horse Back Riding" at bounding box center [402, 192] width 108 height 14
click at [414, 204] on div "Mountain Biking" at bounding box center [402, 207] width 108 height 14
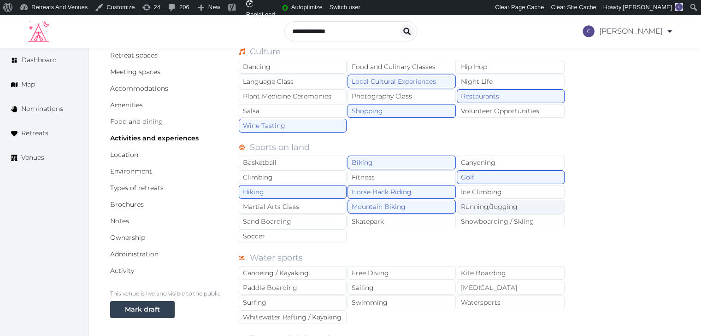
click at [505, 209] on div "Running/Jogging" at bounding box center [511, 207] width 108 height 14
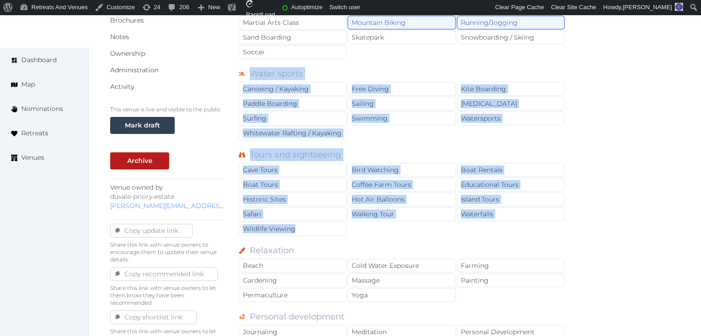
drag, startPoint x: 241, startPoint y: 80, endPoint x: 347, endPoint y: 227, distance: 181.3
click at [347, 227] on div "Basic details Pricing and policies Retreat spaces Meeting spaces Accommodations…" at bounding box center [394, 286] width 569 height 911
copy div "Water sports Canoeing / Kayaking Free Diving Kite Boarding Paddle Boarding Sail…"
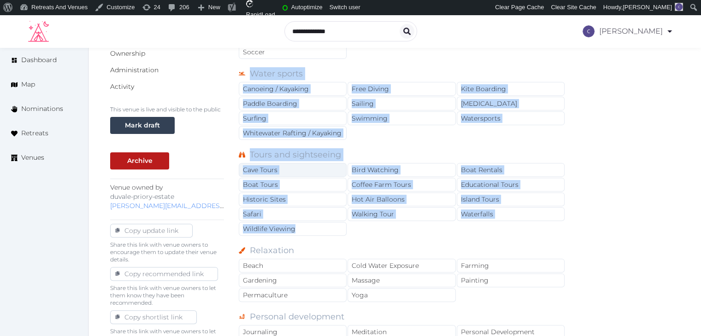
scroll to position [230, 0]
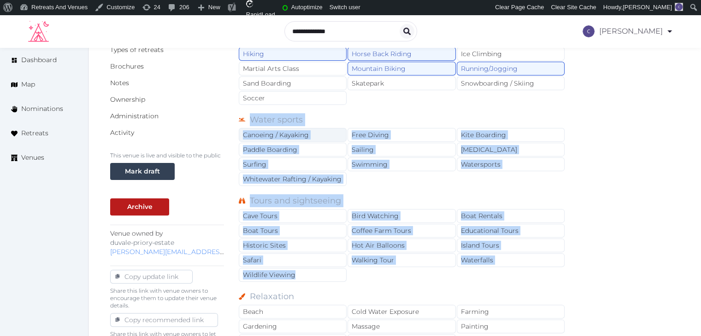
click at [306, 131] on div "Canoeing / Kayaking" at bounding box center [293, 135] width 108 height 14
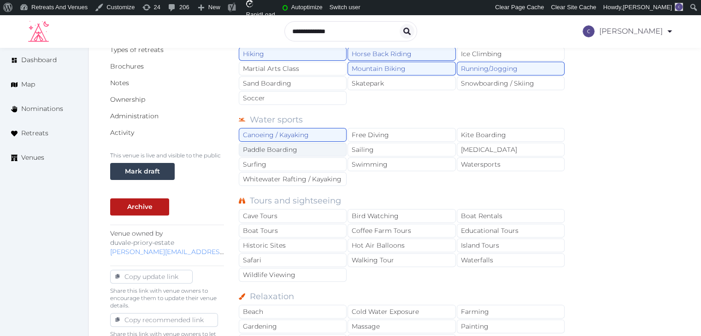
click at [304, 150] on div "Paddle Boarding" at bounding box center [293, 150] width 108 height 14
drag, startPoint x: 421, startPoint y: 160, endPoint x: 429, endPoint y: 159, distance: 8.4
click at [421, 160] on div "Swimming" at bounding box center [402, 165] width 108 height 14
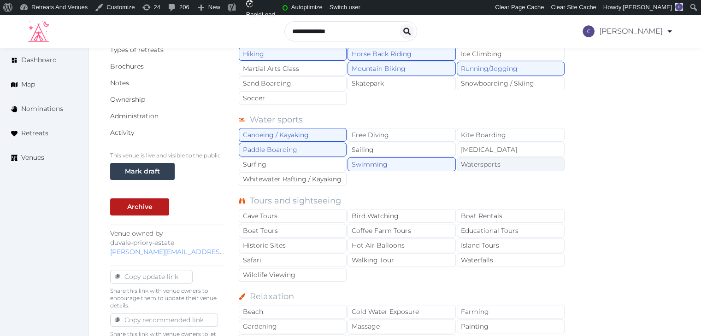
click at [481, 162] on div "Watersports" at bounding box center [511, 165] width 108 height 14
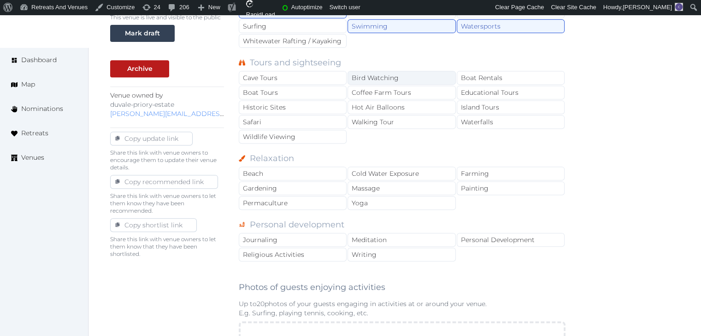
click at [382, 71] on div "Bird Watching" at bounding box center [402, 78] width 108 height 14
click at [306, 100] on div "Historic Sites" at bounding box center [293, 107] width 108 height 14
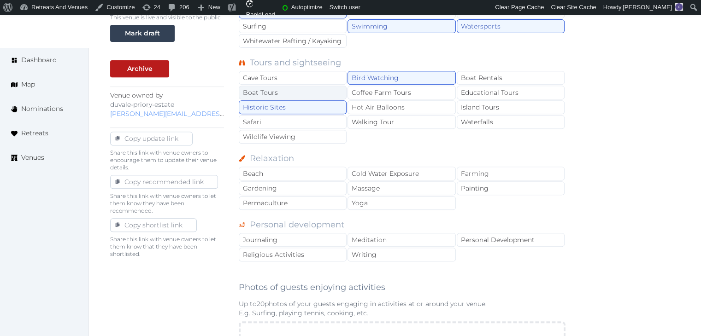
click at [308, 91] on div "Boat Tours" at bounding box center [293, 93] width 108 height 14
click at [520, 91] on div "Educational Tours" at bounding box center [511, 93] width 108 height 14
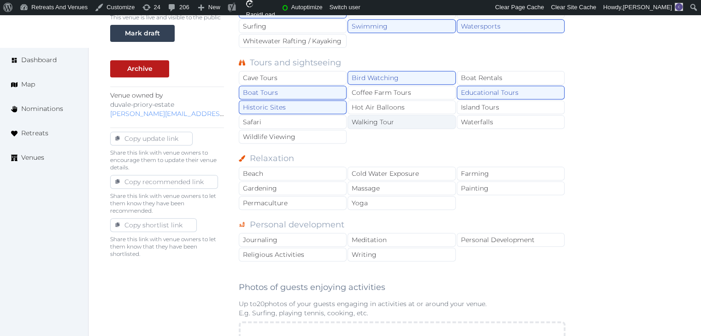
click at [407, 117] on div "Walking Tour" at bounding box center [402, 122] width 108 height 14
click at [507, 124] on div "Waterfalls" at bounding box center [511, 122] width 108 height 14
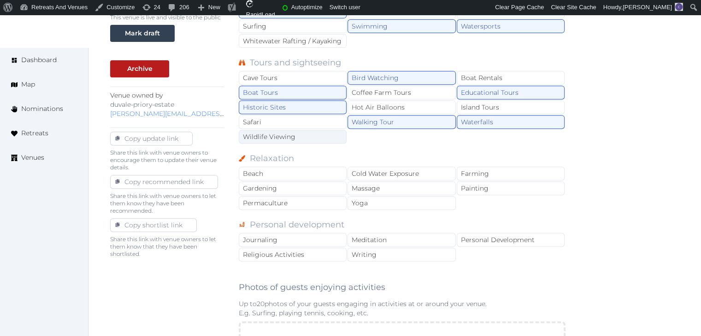
click at [291, 135] on div "Wildlife Viewing" at bounding box center [293, 137] width 108 height 14
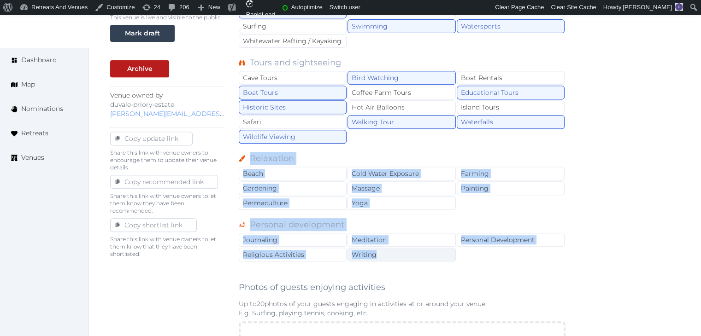
drag, startPoint x: 262, startPoint y: 172, endPoint x: 413, endPoint y: 252, distance: 171.3
click at [413, 252] on div "Basic details Pricing and policies Retreat spaces Meeting spaces Accommodations…" at bounding box center [394, 194] width 569 height 911
copy div "Relaxation Beach Cold Water Exposure Farming Gardening Massage Painting Permacu…"
click at [396, 171] on div "Cold Water Exposure" at bounding box center [402, 174] width 108 height 14
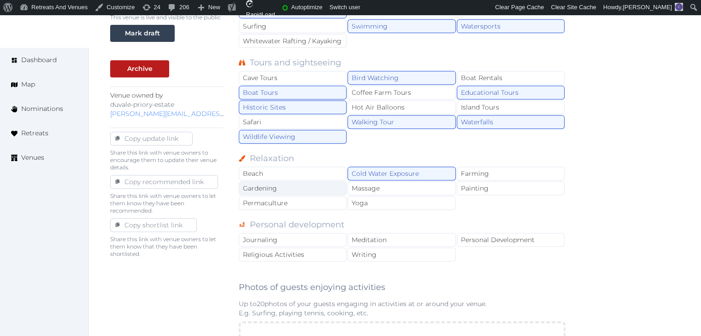
click at [306, 184] on div "Gardening" at bounding box center [293, 189] width 108 height 14
click at [483, 173] on div "Farming" at bounding box center [511, 174] width 108 height 14
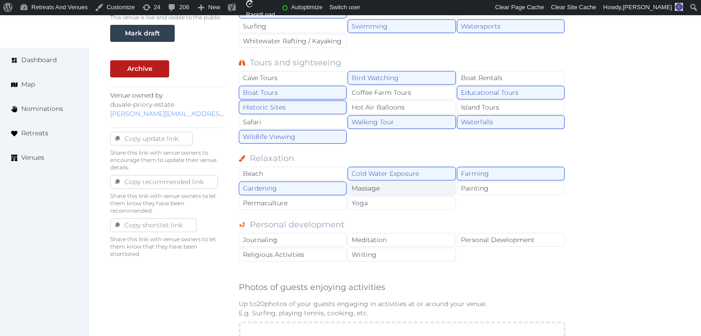
click at [398, 184] on div "Massage" at bounding box center [402, 189] width 108 height 14
click at [401, 200] on div "Yoga" at bounding box center [402, 203] width 108 height 14
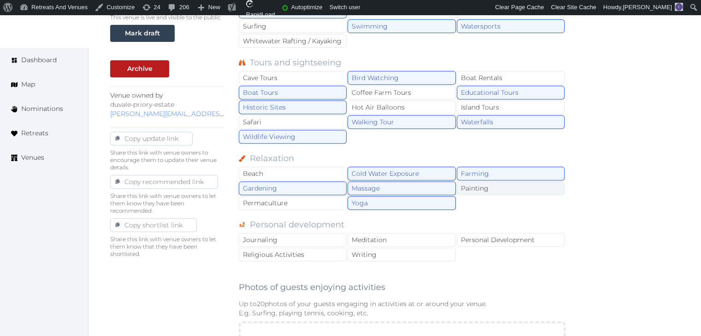
click at [481, 182] on div "Painting" at bounding box center [511, 189] width 108 height 14
click at [277, 197] on div "Permaculture" at bounding box center [293, 203] width 108 height 14
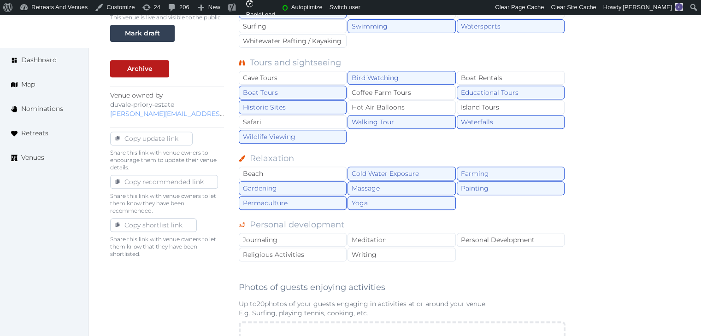
click at [505, 191] on div "Beach Cold Water Exposure Farming Gardening Massage Painting Permaculture Yoga" at bounding box center [402, 189] width 327 height 44
click at [505, 186] on div "Painting" at bounding box center [511, 189] width 108 height 14
click at [319, 205] on div "Permaculture" at bounding box center [293, 203] width 108 height 14
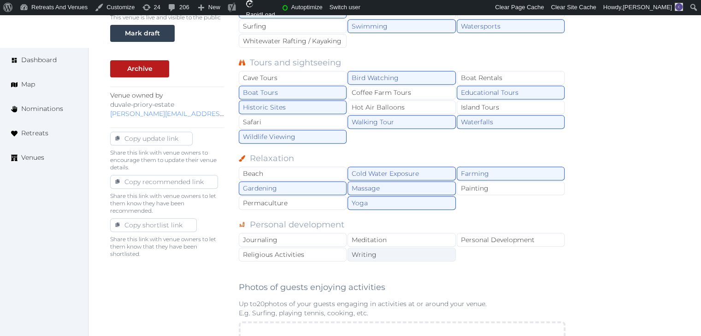
click at [371, 251] on div "Writing" at bounding box center [402, 255] width 108 height 14
click at [377, 240] on div "Meditation" at bounding box center [402, 240] width 108 height 14
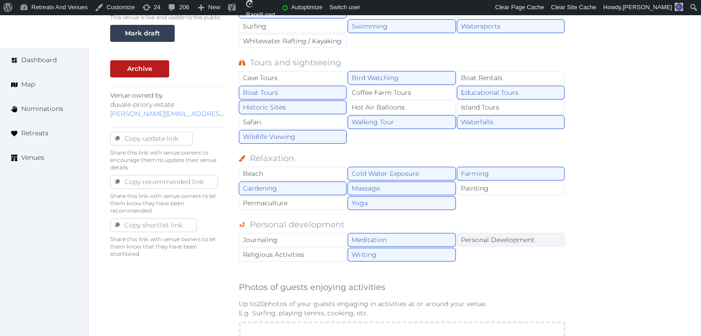
click at [529, 233] on div "Personal Development" at bounding box center [511, 240] width 108 height 14
drag, startPoint x: 318, startPoint y: 248, endPoint x: 317, endPoint y: 232, distance: 16.2
click at [318, 248] on div "Religious Activities" at bounding box center [293, 255] width 108 height 14
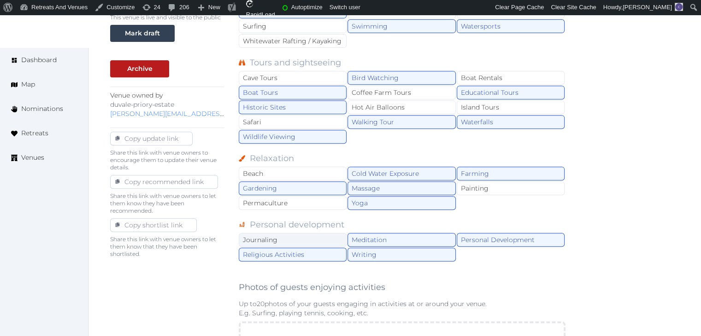
click at [317, 233] on div "Journaling" at bounding box center [293, 240] width 108 height 14
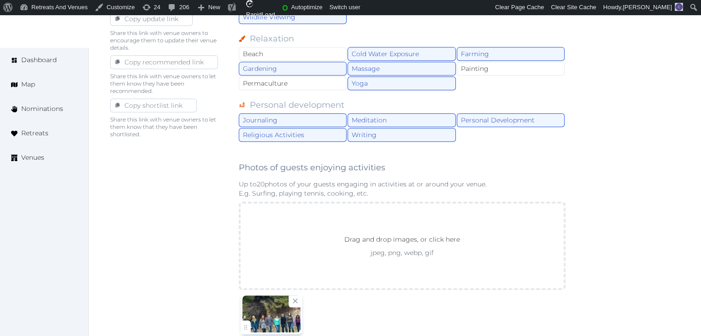
scroll to position [599, 0]
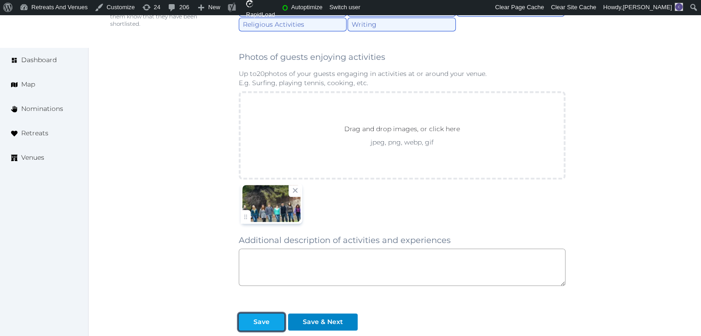
click at [265, 318] on div "Save" at bounding box center [261, 323] width 16 height 10
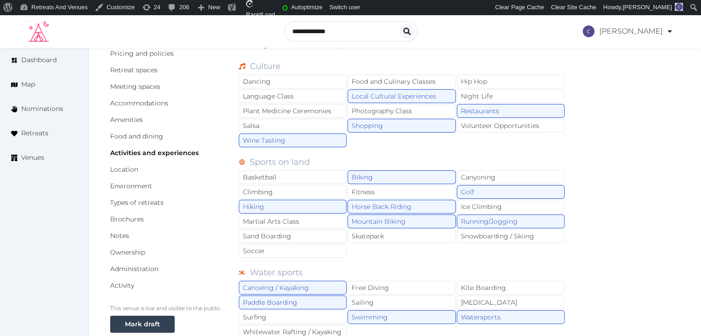
scroll to position [0, 0]
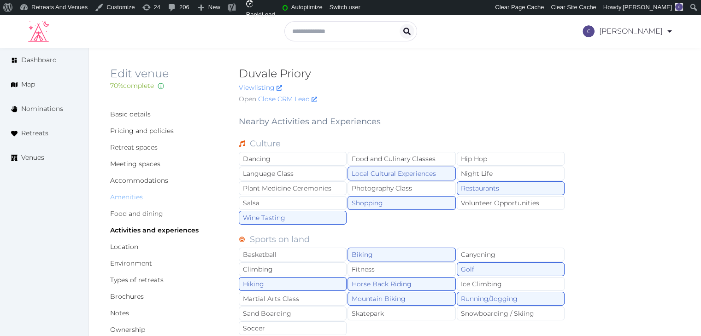
click at [130, 199] on link "Amenities" at bounding box center [126, 197] width 33 height 8
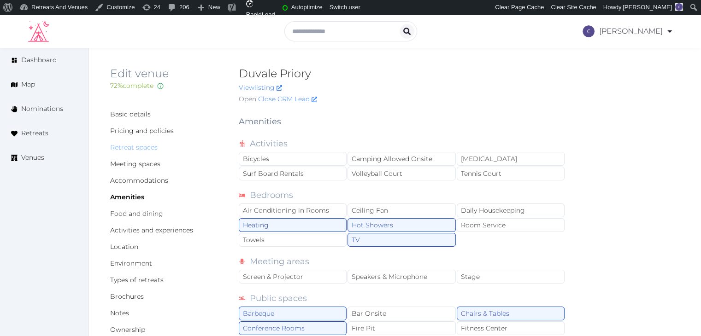
click at [136, 149] on link "Retreat spaces" at bounding box center [133, 147] width 47 height 8
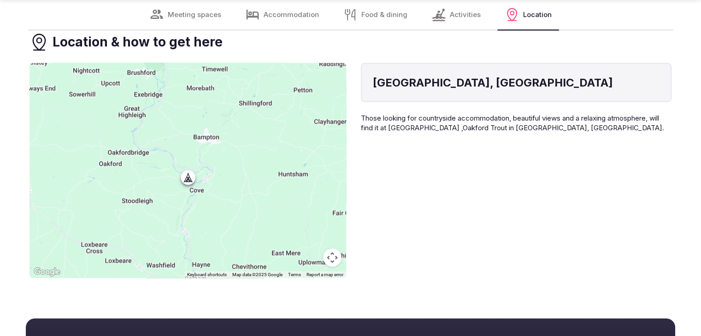
scroll to position [2166, 0]
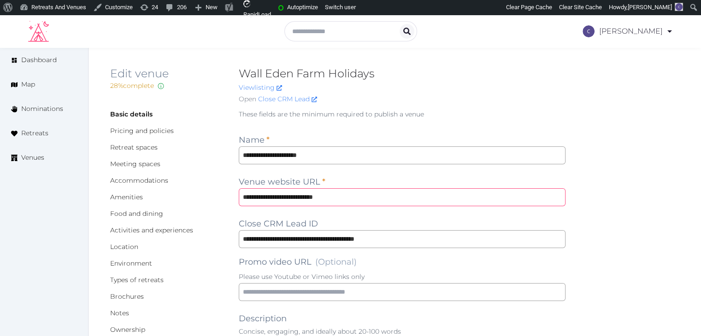
click at [399, 197] on input "**********" at bounding box center [402, 198] width 327 height 18
click at [342, 150] on input "**********" at bounding box center [402, 156] width 327 height 18
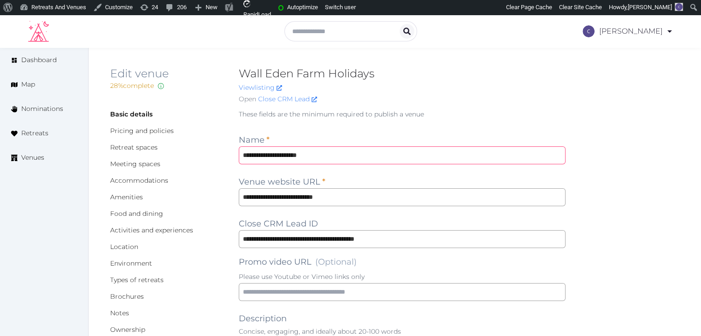
click at [342, 150] on input "**********" at bounding box center [402, 156] width 327 height 18
click at [356, 193] on input "**********" at bounding box center [402, 198] width 327 height 18
